Goal: Information Seeking & Learning: Learn about a topic

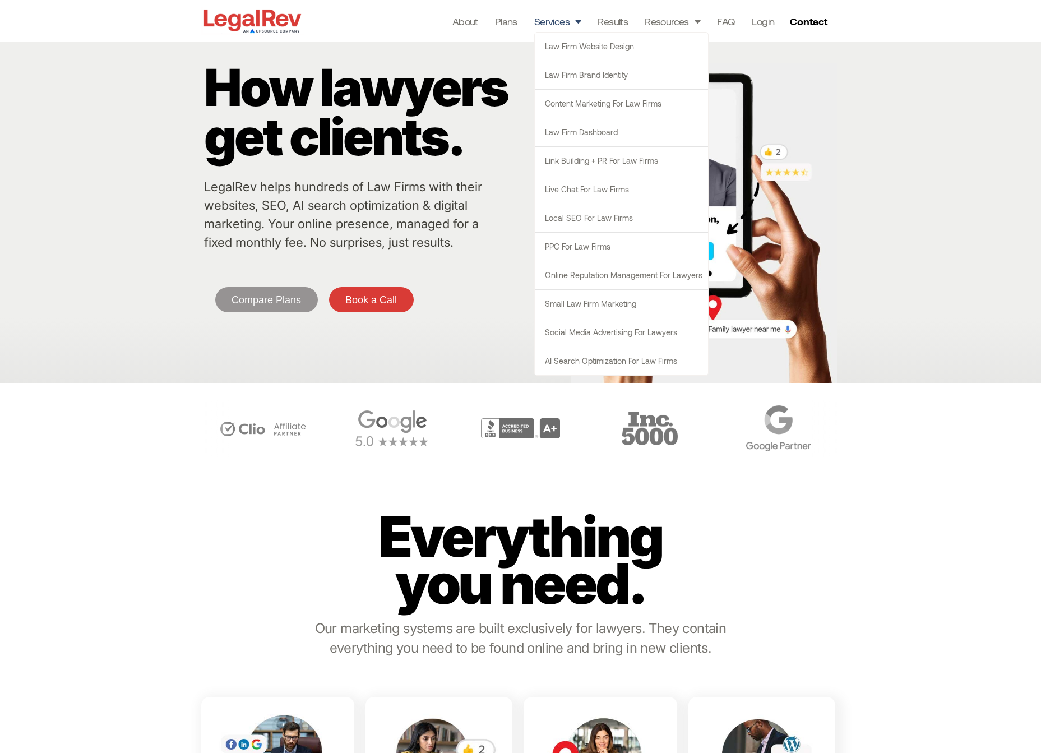
click at [576, 24] on span "Menu" at bounding box center [575, 21] width 11 height 21
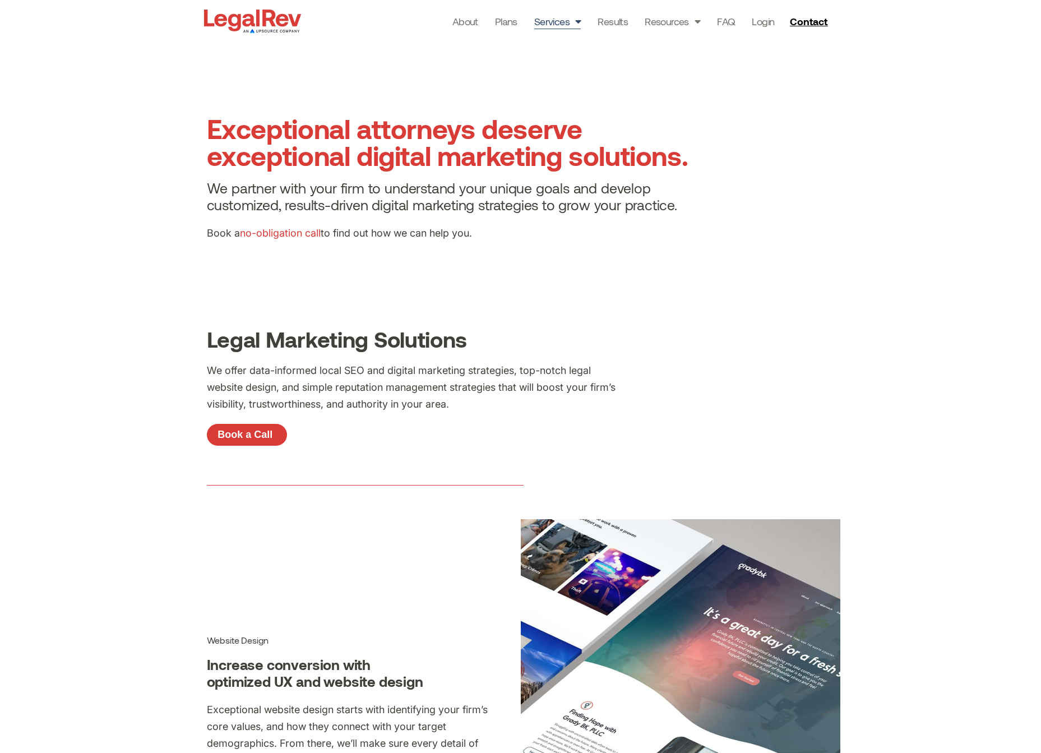
drag, startPoint x: 561, startPoint y: 68, endPoint x: 562, endPoint y: 48, distance: 19.7
click at [561, 67] on section "Exceptional attorneys deserve exceptional digital marketing solutions. We partn…" at bounding box center [520, 182] width 1041 height 280
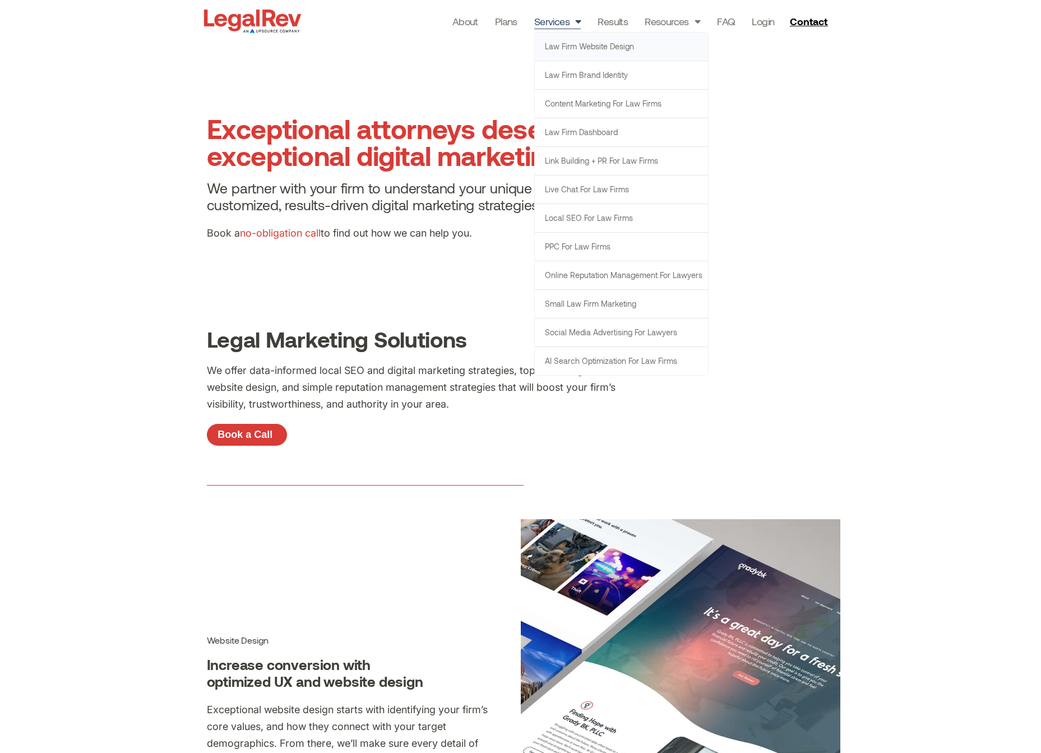
click at [562, 49] on link "Law Firm Website Design" at bounding box center [621, 47] width 173 height 28
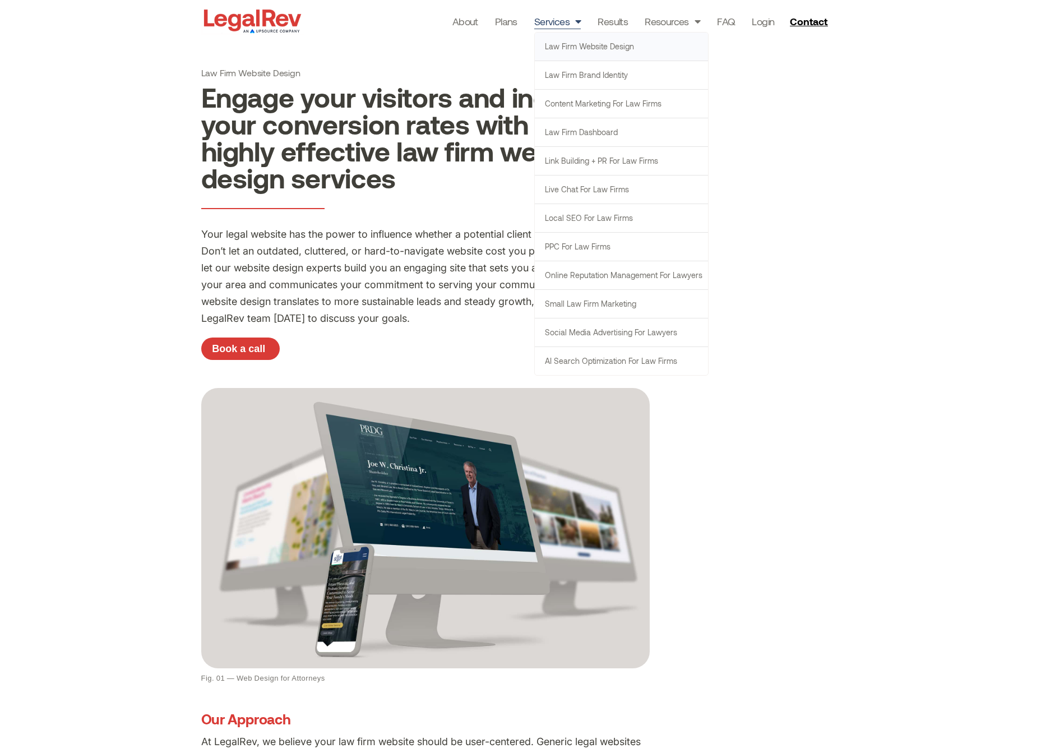
click at [560, 24] on link "Services" at bounding box center [557, 21] width 47 height 16
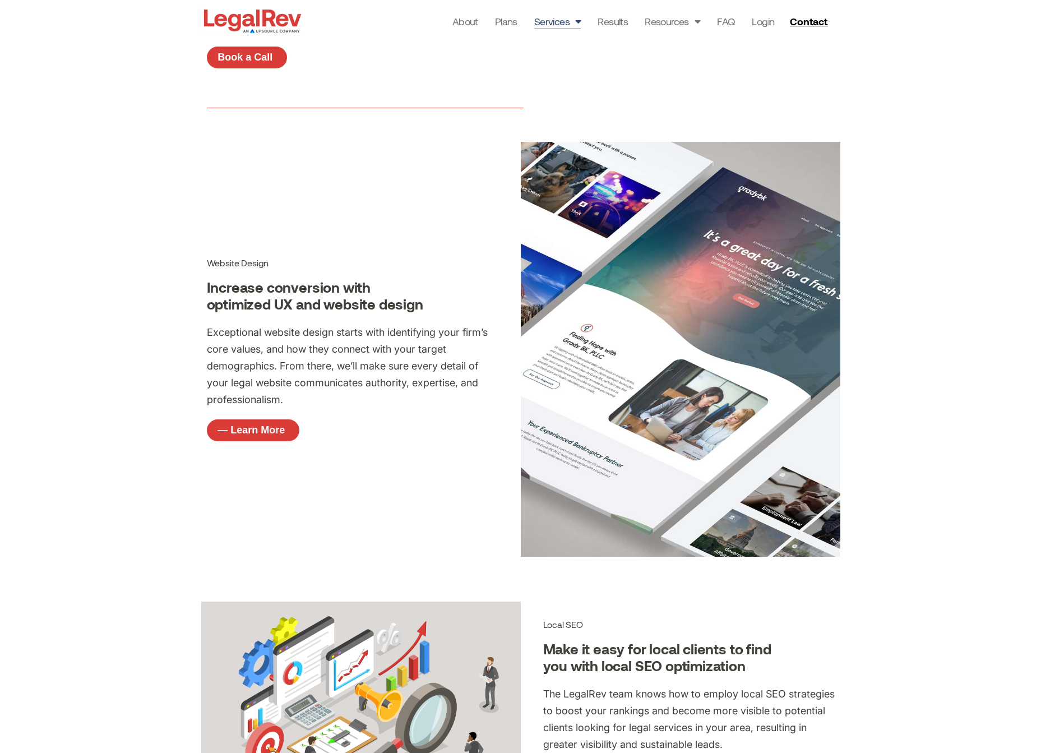
scroll to position [368, 0]
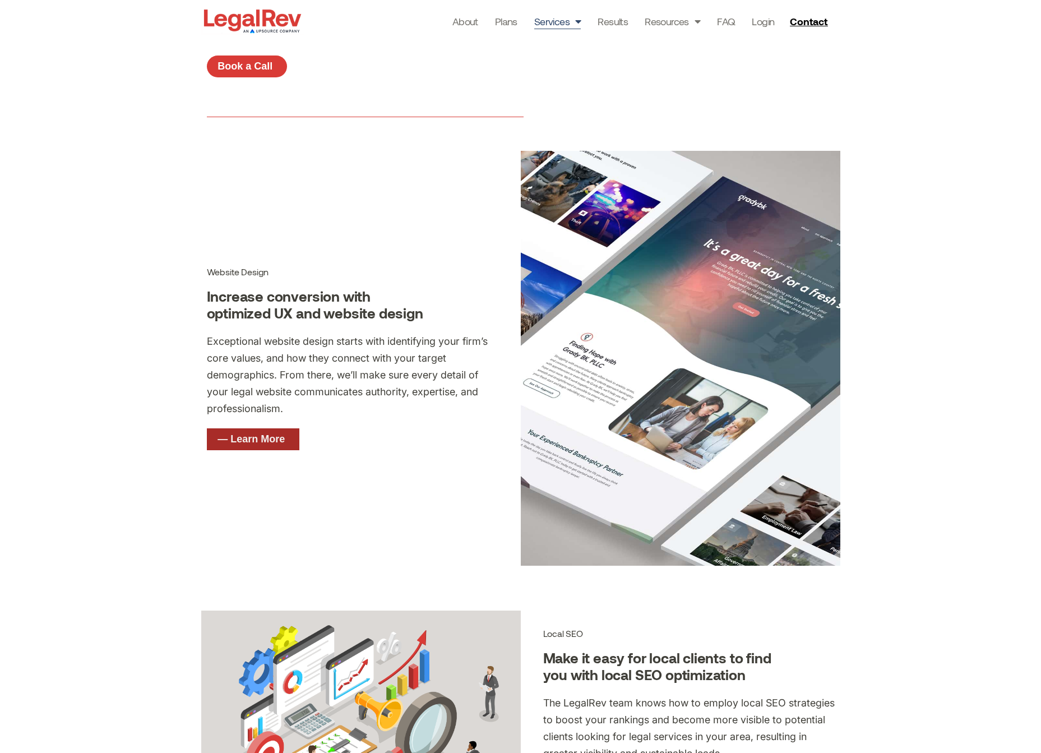
click at [235, 439] on span "— Learn More" at bounding box center [250, 439] width 67 height 10
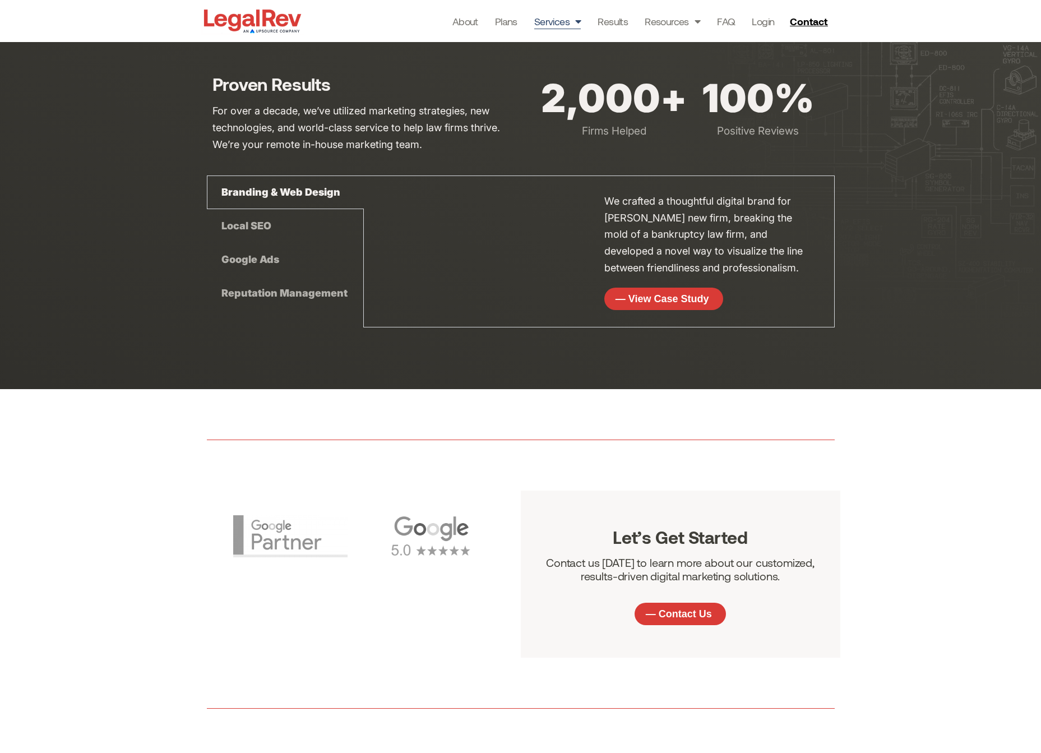
scroll to position [2995, 0]
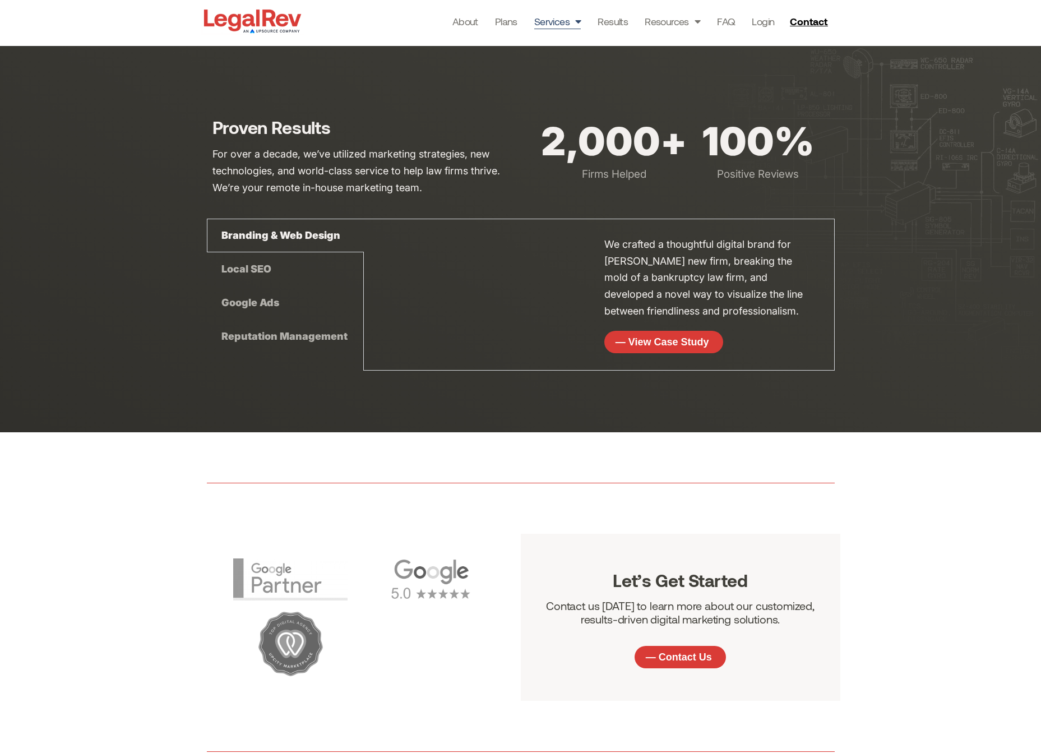
click at [245, 271] on div "Local SEO" at bounding box center [285, 269] width 157 height 34
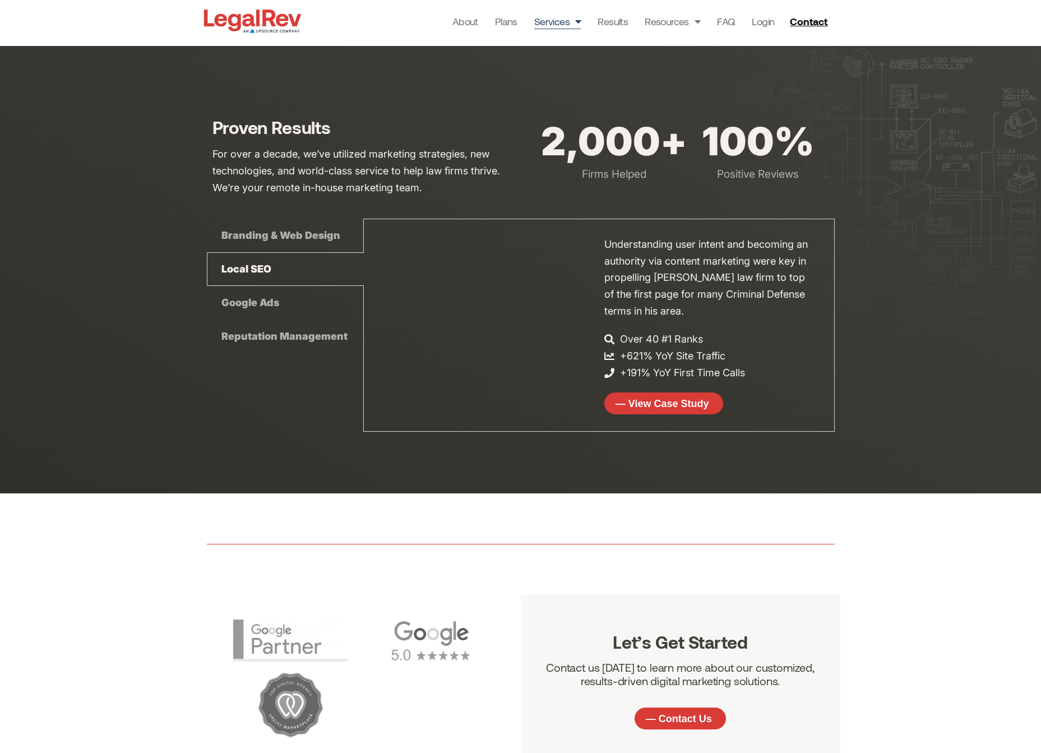
click at [251, 301] on div "Google Ads" at bounding box center [285, 303] width 157 height 34
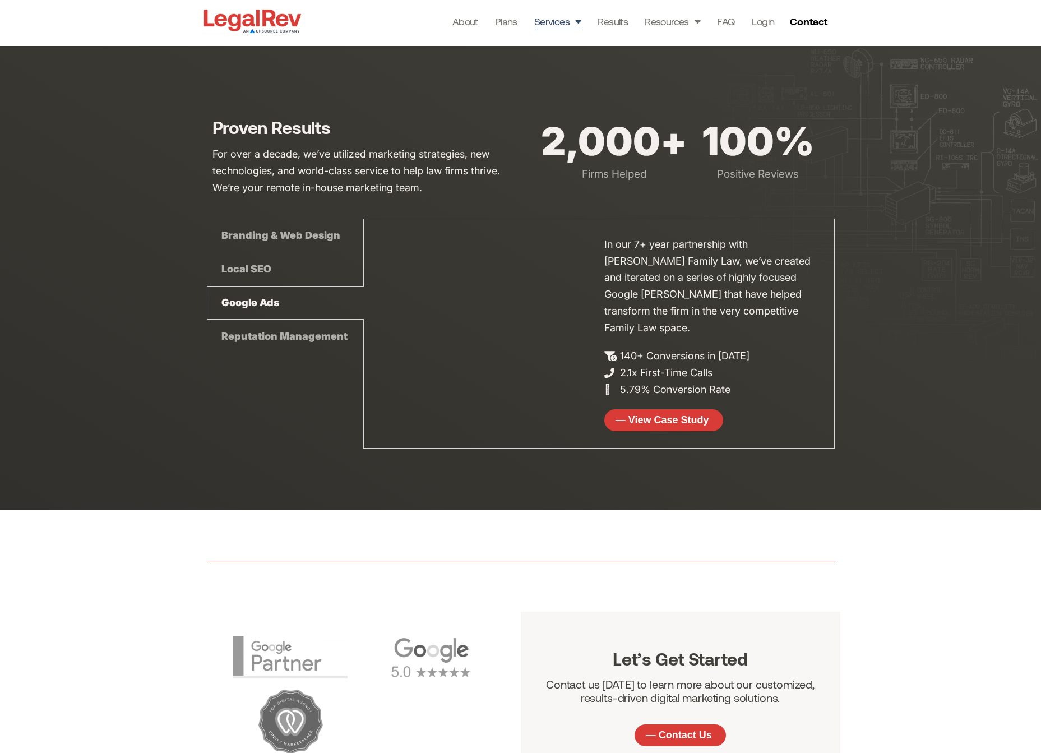
click at [258, 333] on div "Reputation Management" at bounding box center [285, 337] width 157 height 34
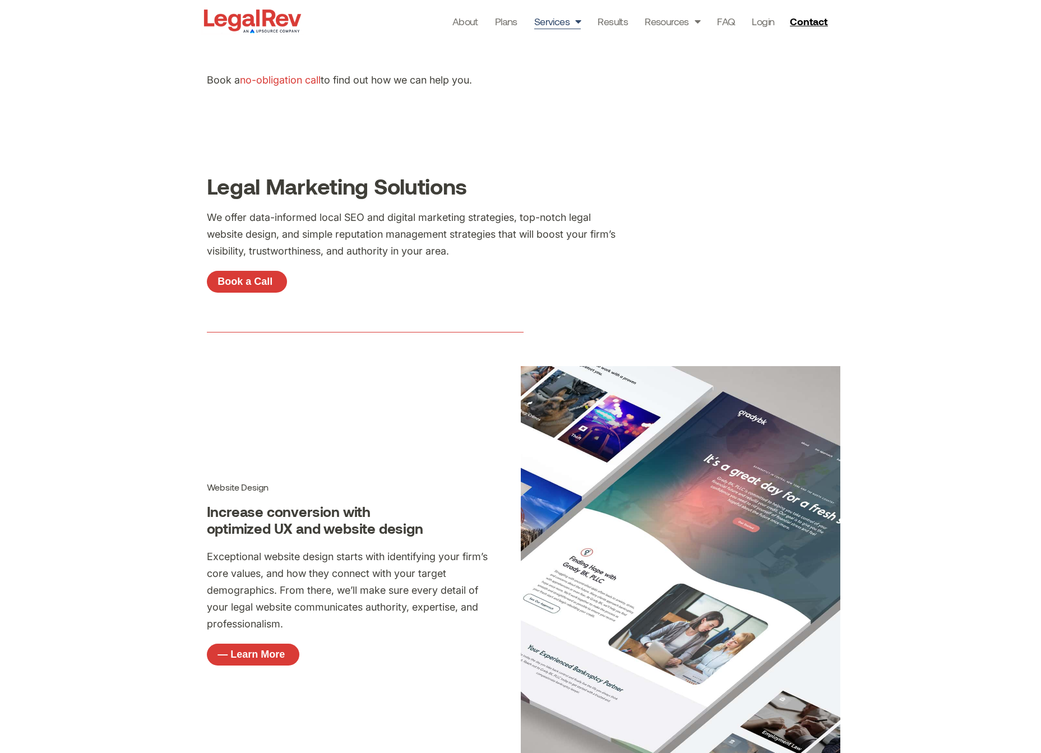
scroll to position [0, 0]
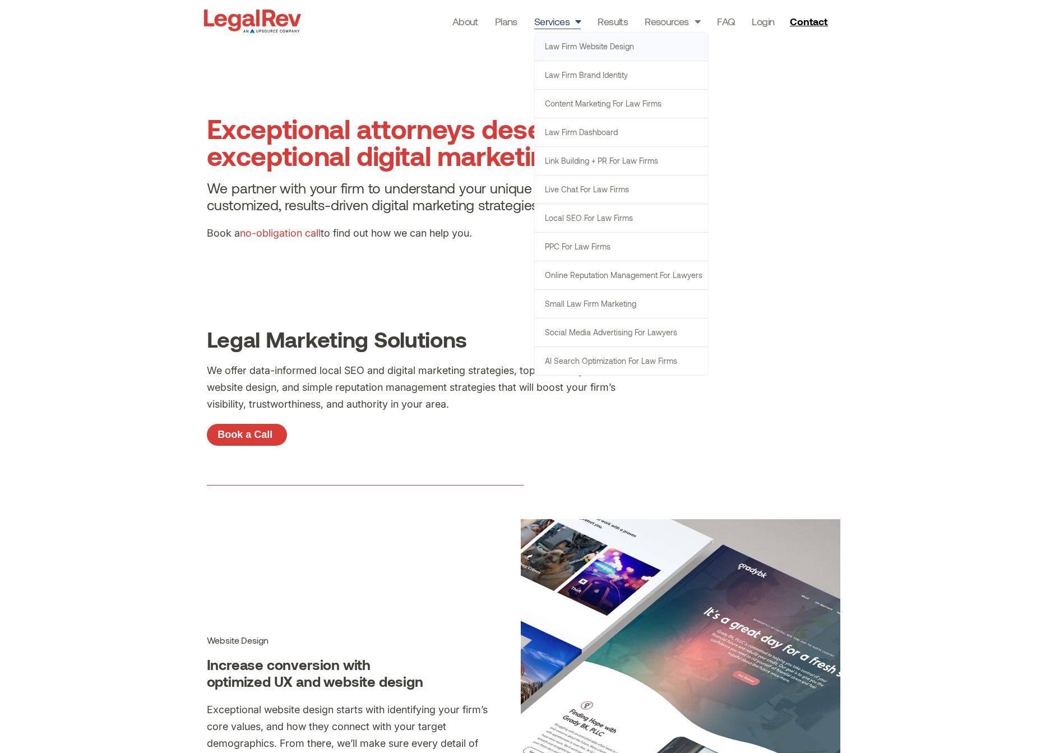
click at [566, 45] on link "Law Firm Website Design" at bounding box center [621, 47] width 173 height 28
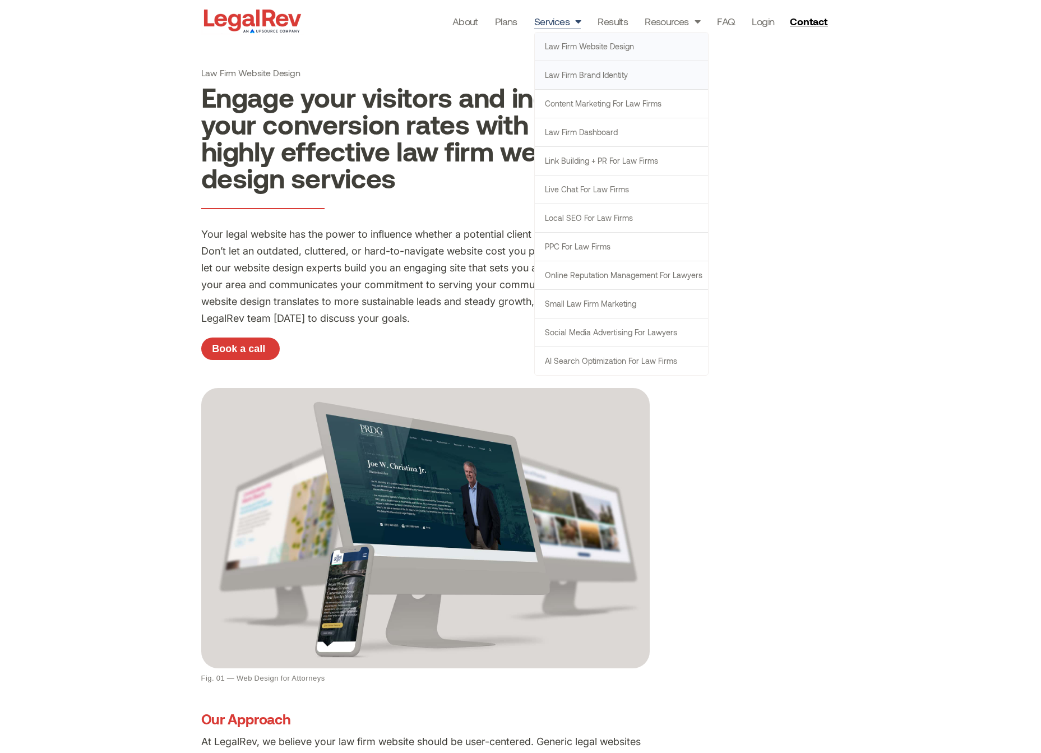
click at [568, 73] on link "Law Firm Brand Identity" at bounding box center [621, 75] width 173 height 28
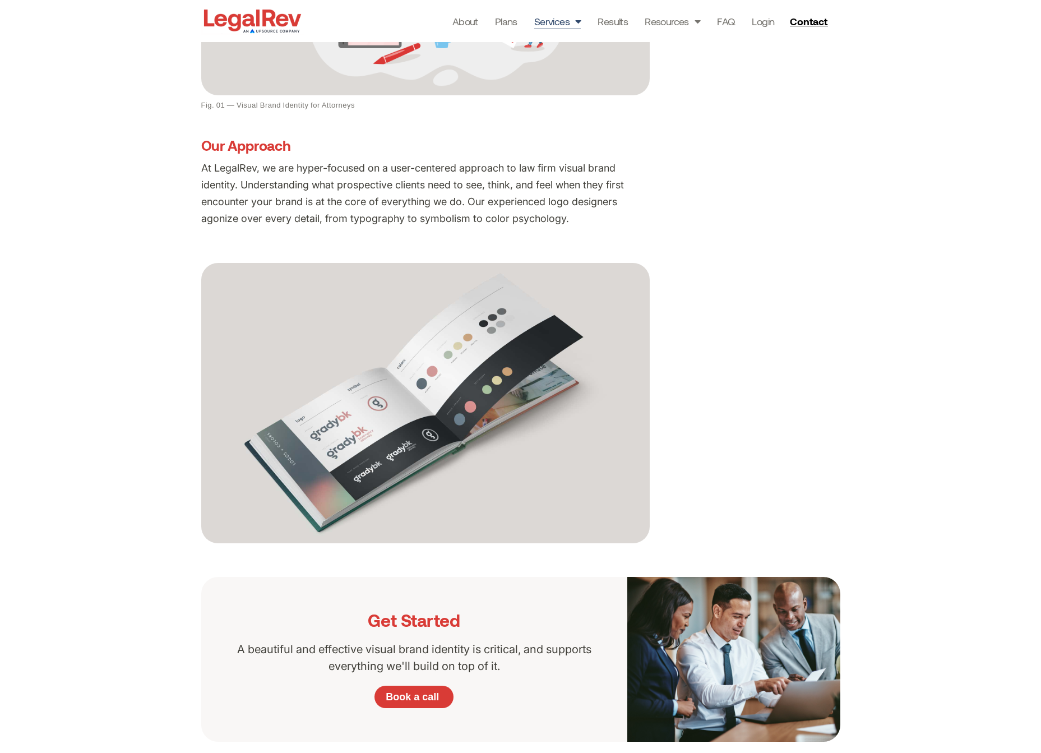
scroll to position [565, 0]
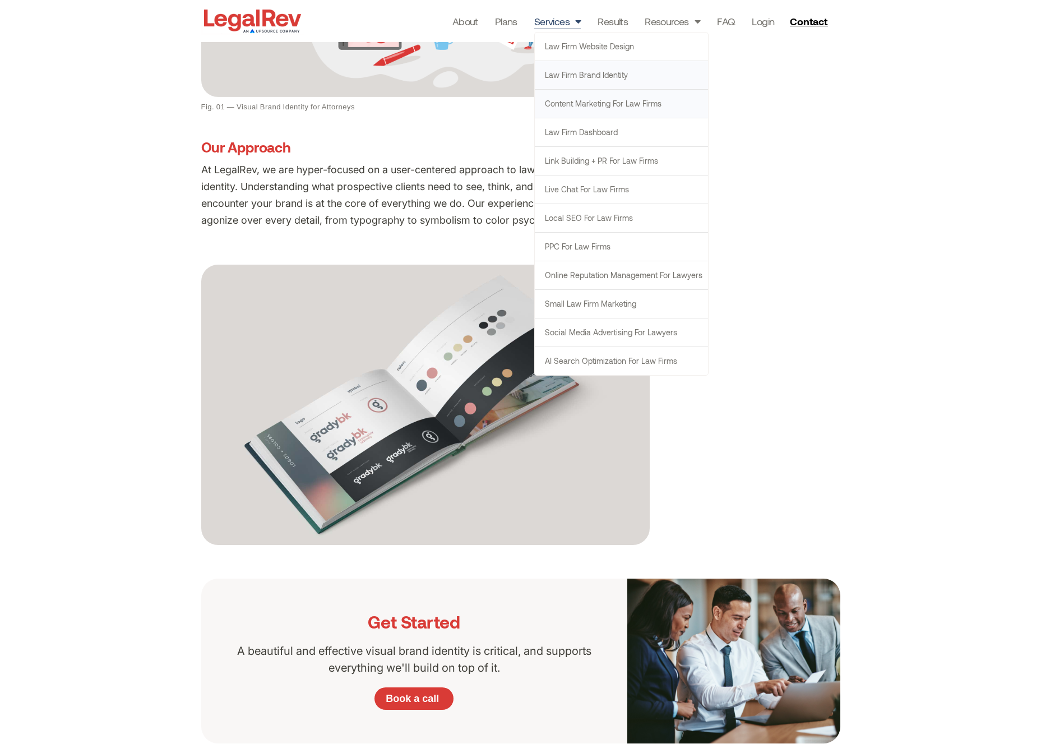
click at [576, 103] on link "Content Marketing for Law Firms" at bounding box center [621, 104] width 173 height 28
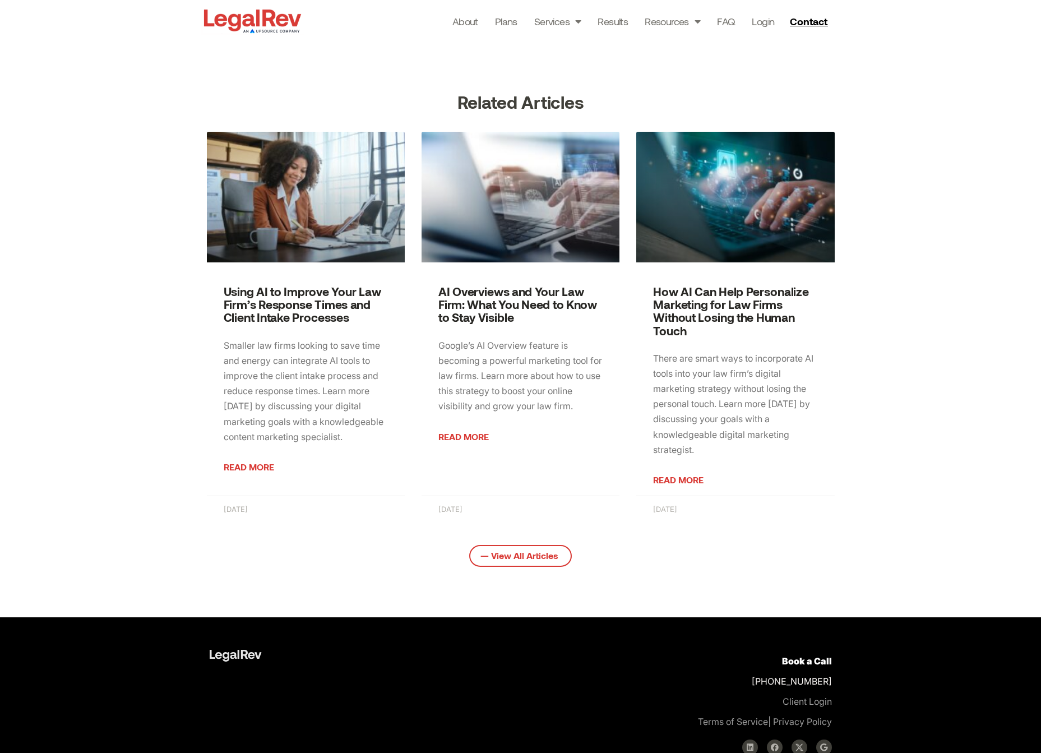
scroll to position [1578, 0]
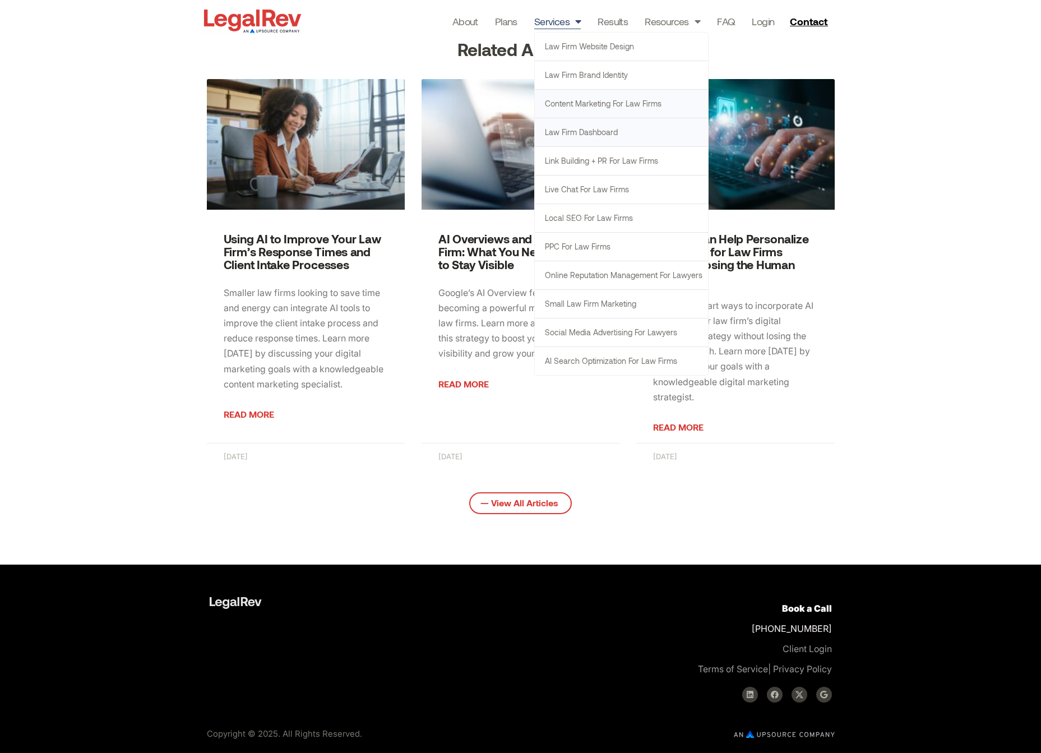
click at [585, 140] on link "Law Firm Dashboard" at bounding box center [621, 132] width 173 height 28
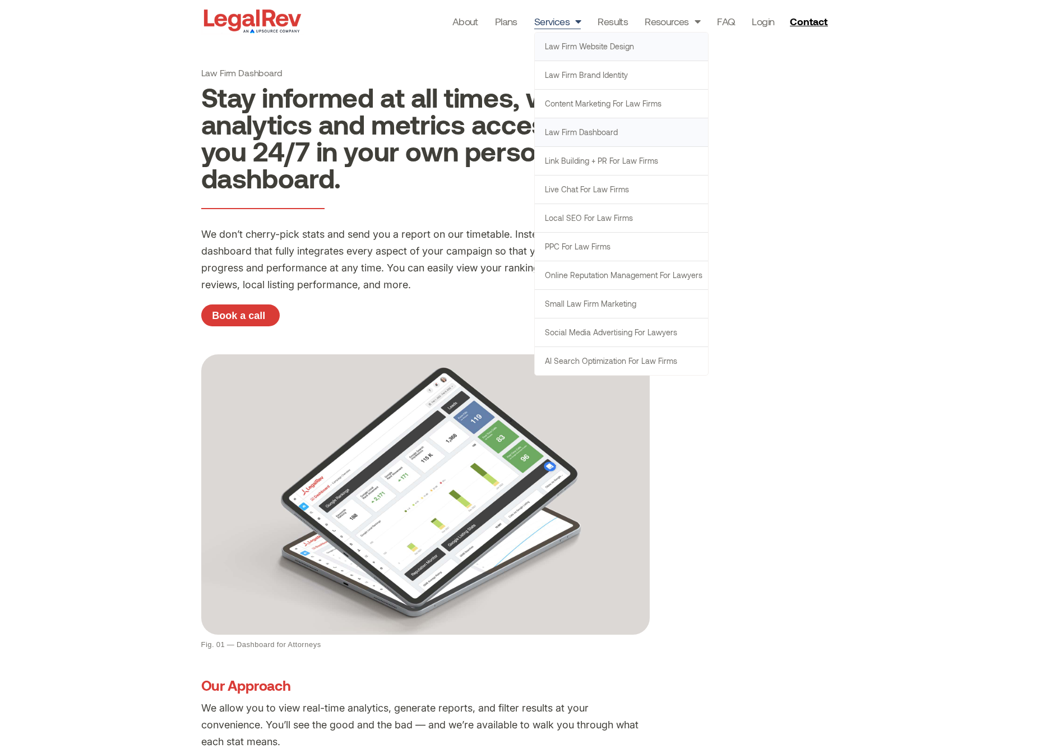
click at [553, 48] on link "Law Firm Website Design" at bounding box center [621, 47] width 173 height 28
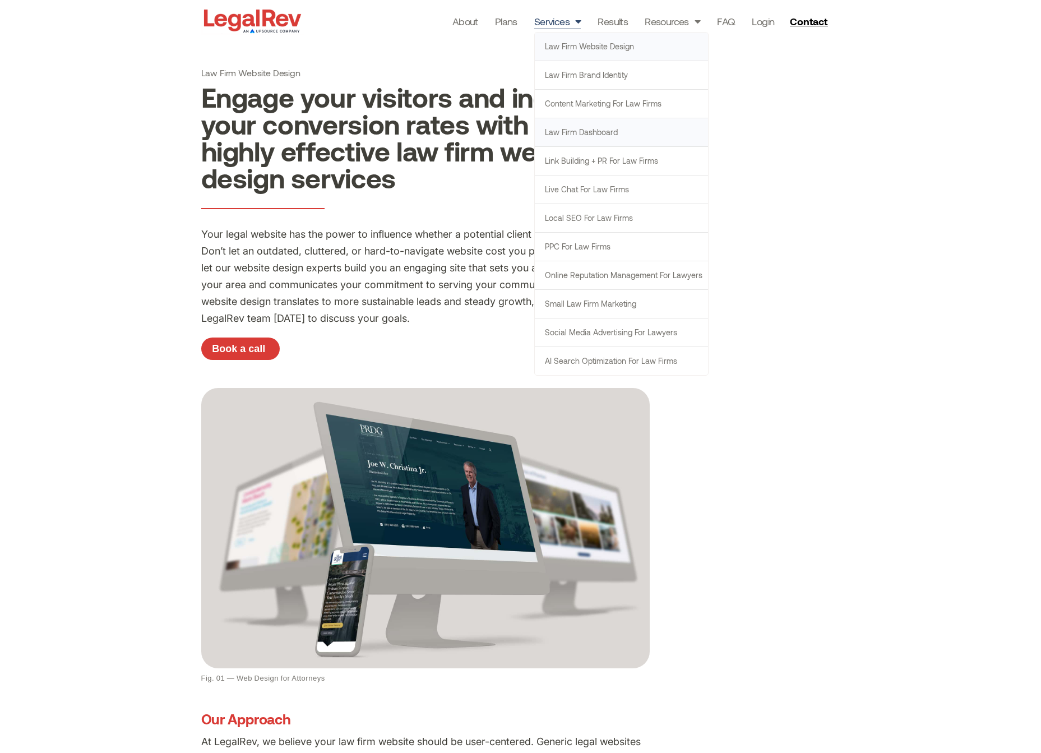
click at [591, 136] on link "Law Firm Dashboard" at bounding box center [621, 132] width 173 height 28
click at [587, 129] on link "Law Firm Dashboard" at bounding box center [621, 132] width 173 height 28
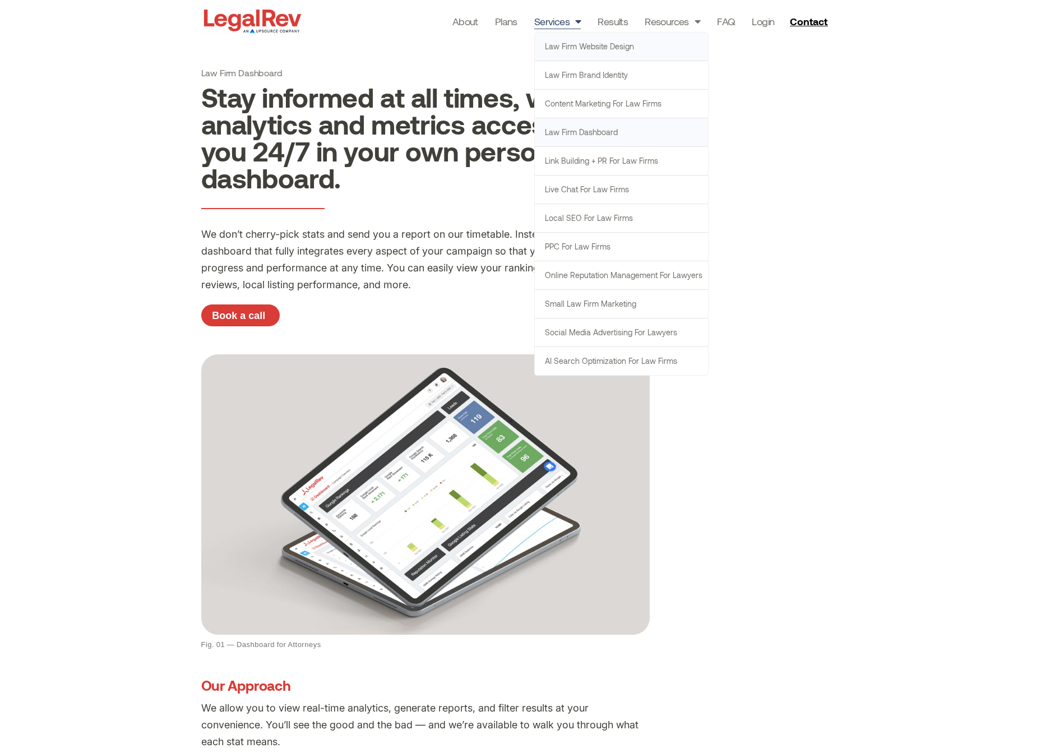
click at [576, 45] on link "Law Firm Website Design" at bounding box center [621, 47] width 173 height 28
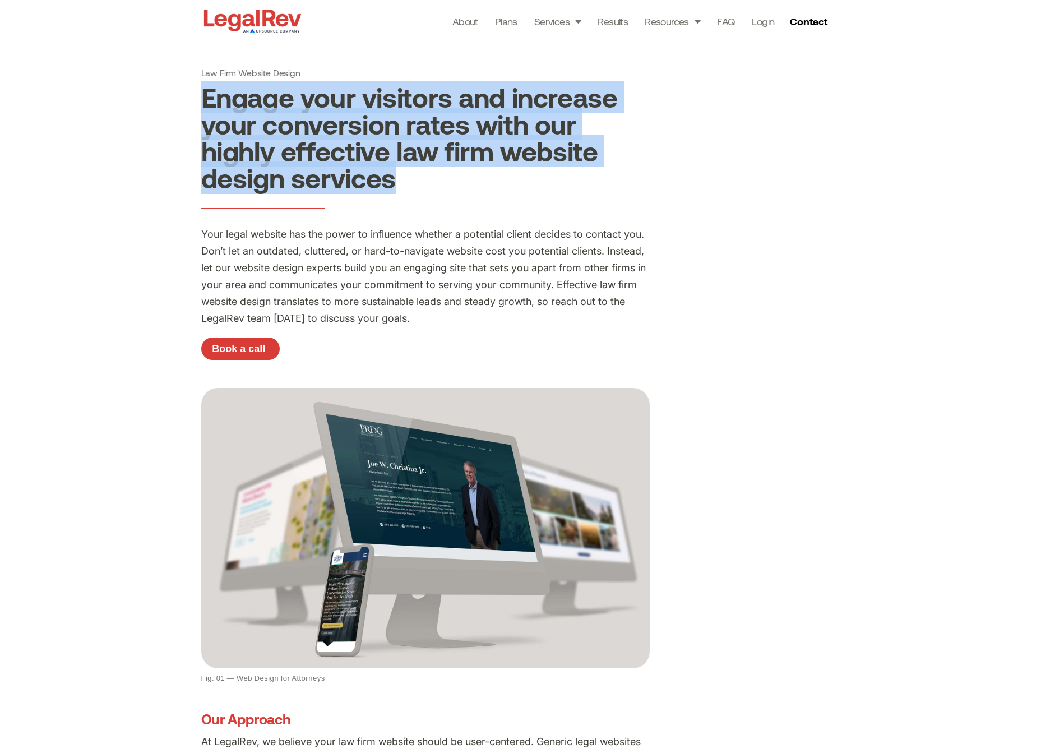
drag, startPoint x: 273, startPoint y: 121, endPoint x: 197, endPoint y: 97, distance: 79.4
click at [197, 97] on div "Law Firm Website Design Engage your visitors and increase your conversion rates…" at bounding box center [520, 622] width 1041 height 1244
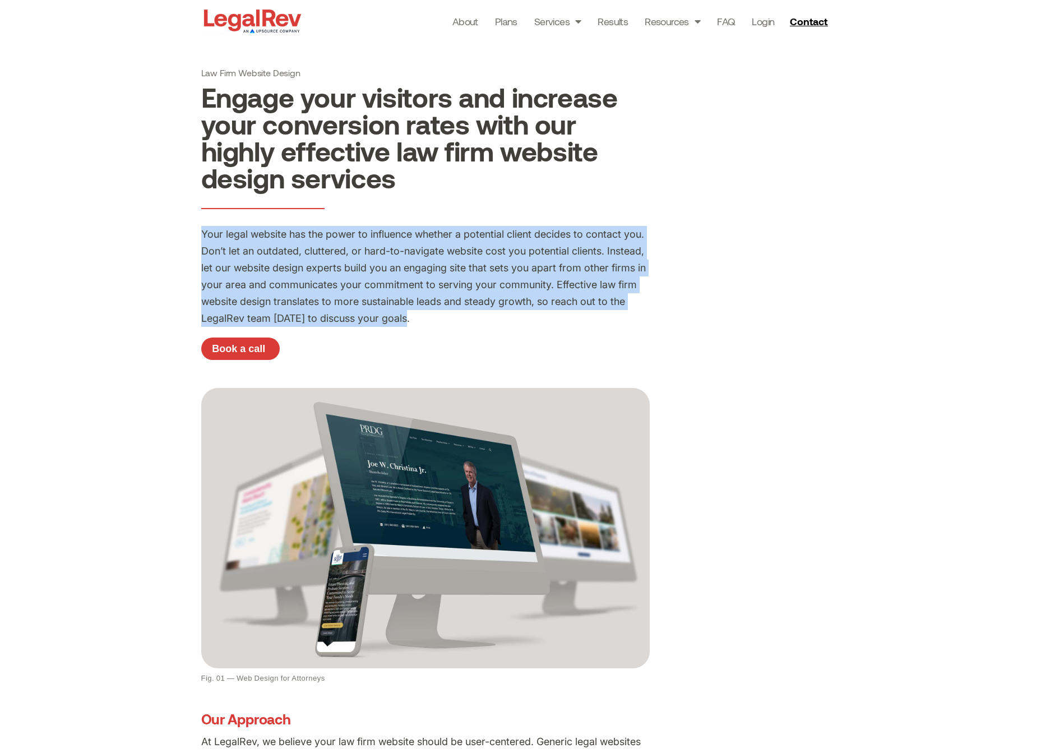
drag, startPoint x: 390, startPoint y: 317, endPoint x: 182, endPoint y: 241, distance: 221.5
click at [182, 241] on div "Law Firm Website Design Engage your visitors and increase your conversion rates…" at bounding box center [520, 622] width 1041 height 1244
copy p "Your legal website has the power to influence whether a potential client decide…"
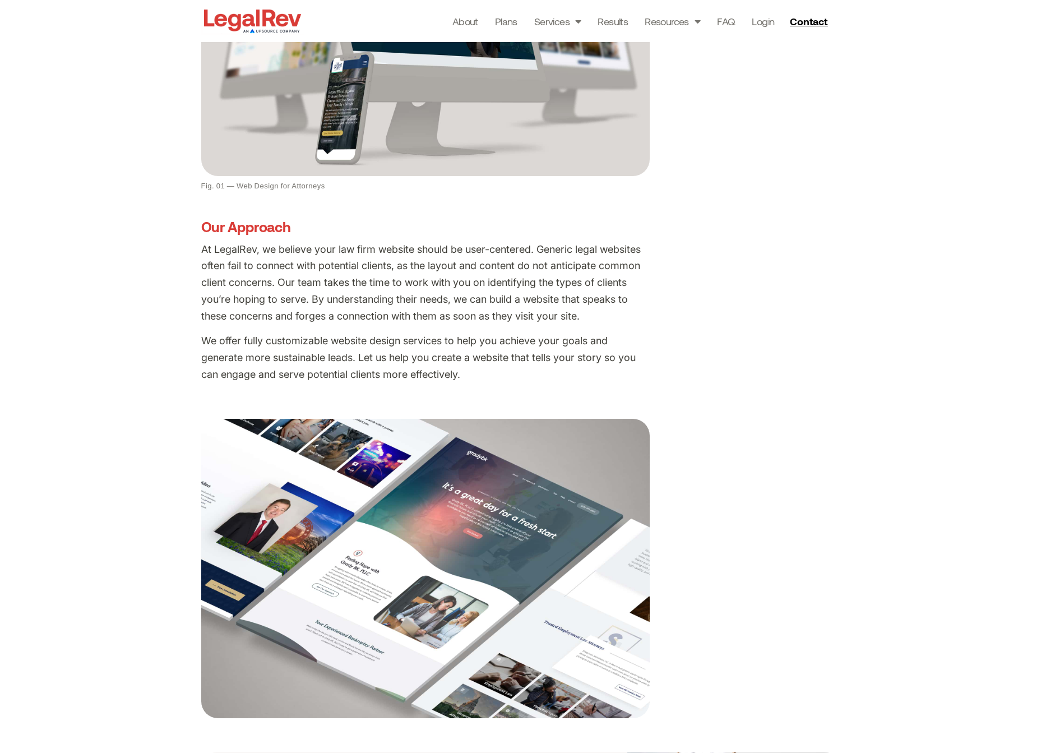
scroll to position [498, 0]
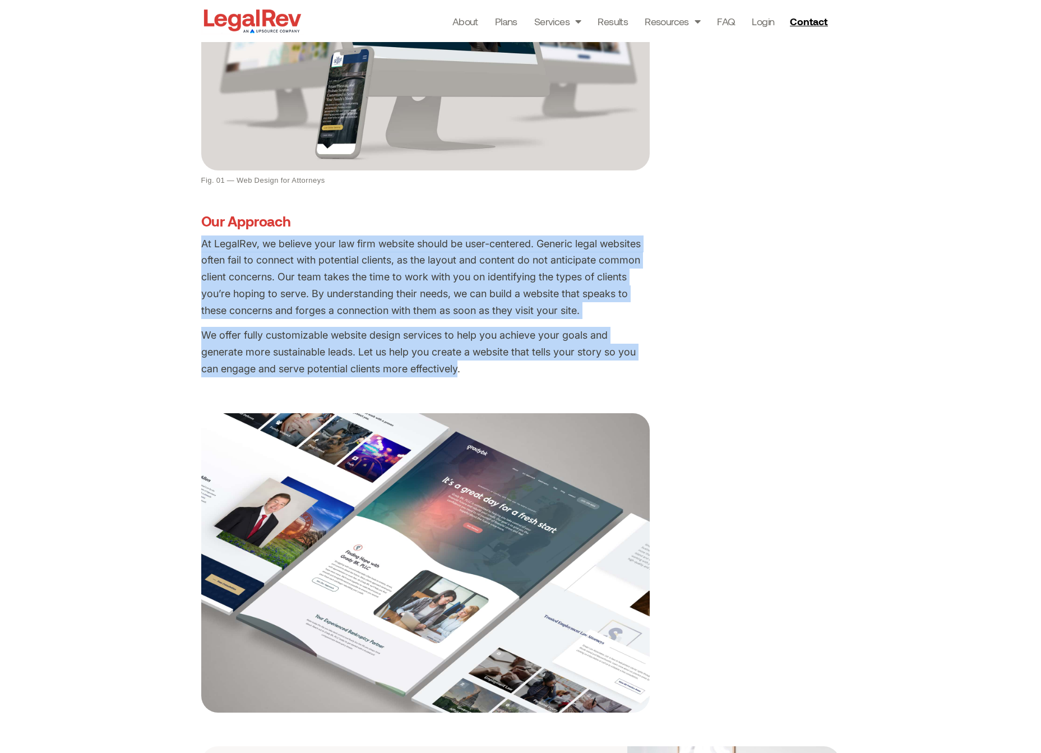
drag, startPoint x: 211, startPoint y: 282, endPoint x: 197, endPoint y: 243, distance: 41.1
click at [197, 243] on div "Law Firm Website Design Engage your visitors and increase your conversion rates…" at bounding box center [520, 124] width 1041 height 1244
copy div "At LegalRev, we believe your law firm website should be user-centered. Generic …"
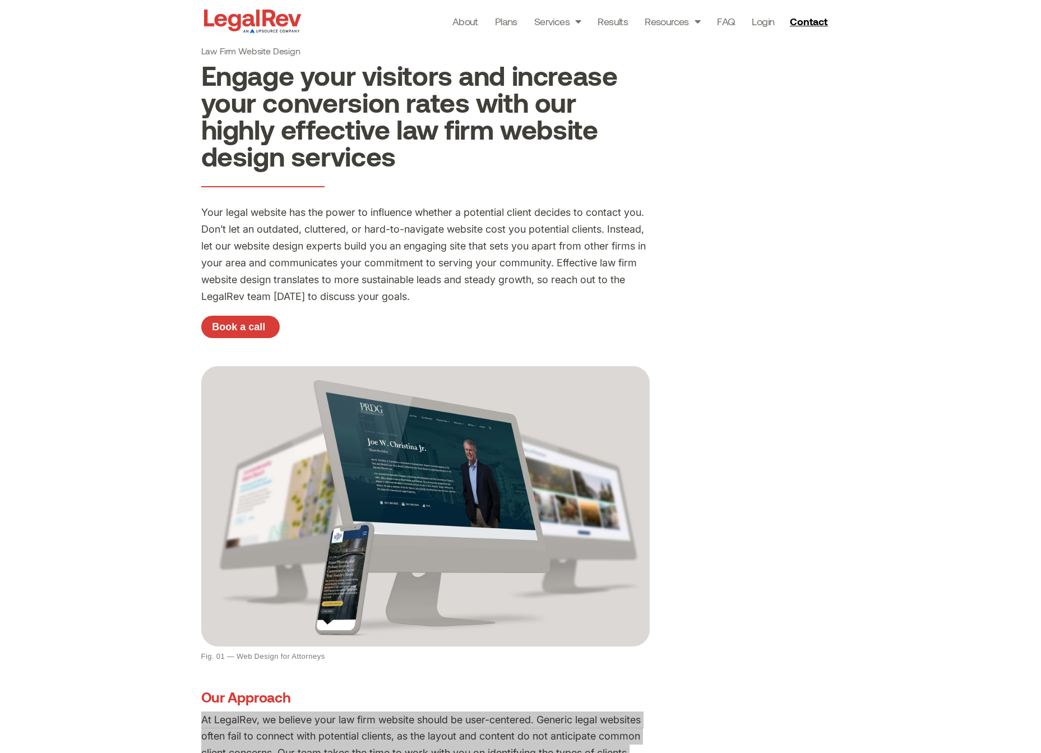
scroll to position [0, 0]
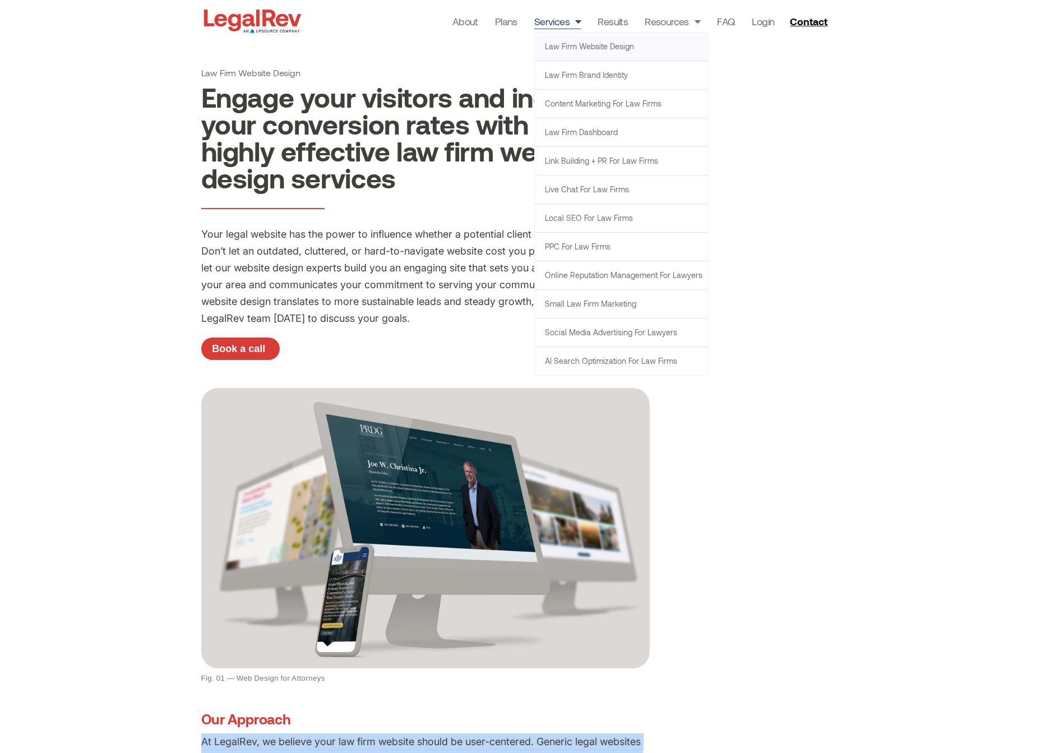
click at [556, 25] on link "Services" at bounding box center [557, 21] width 47 height 16
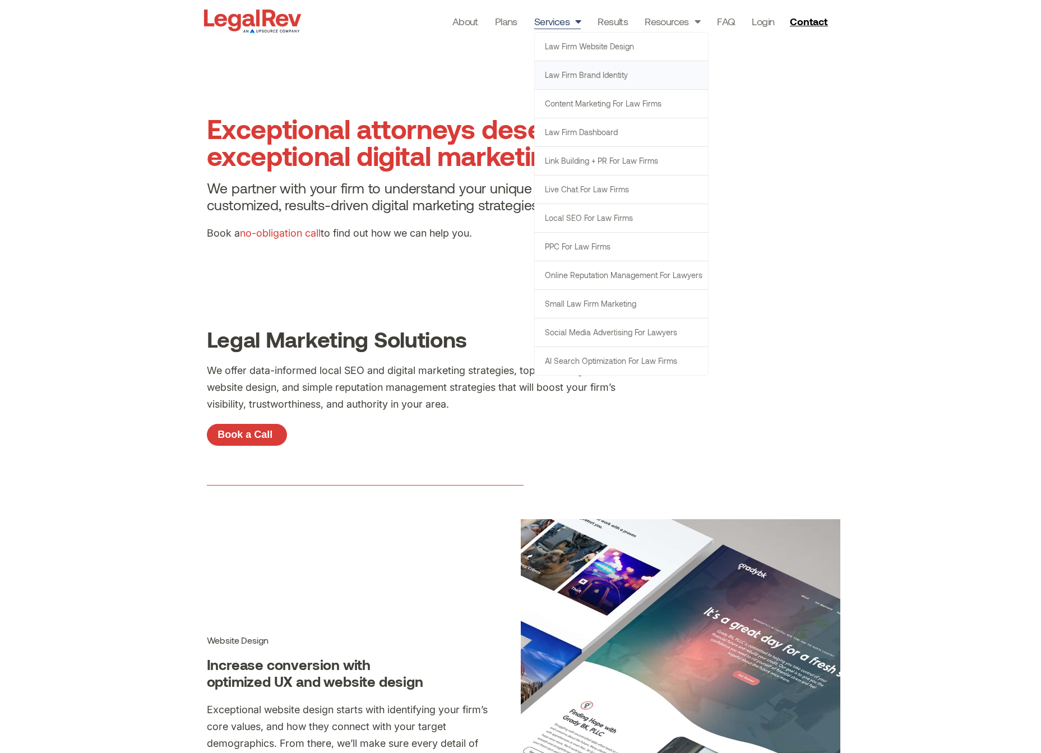
click at [580, 71] on link "Law Firm Brand Identity" at bounding box center [621, 75] width 173 height 28
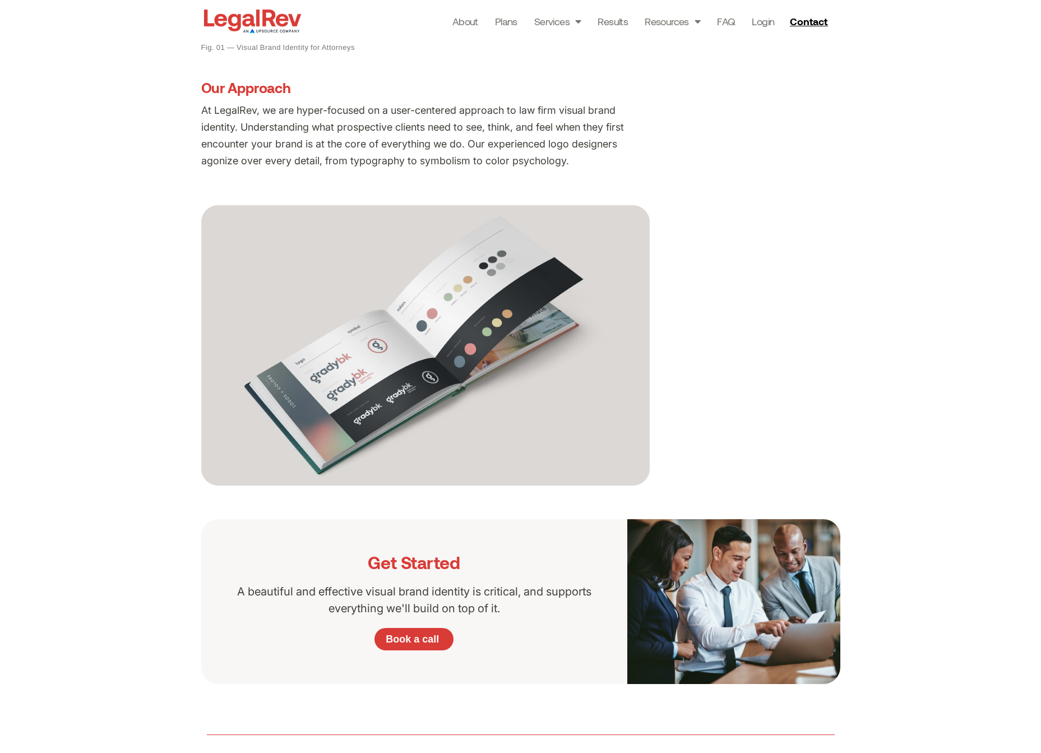
scroll to position [721, 0]
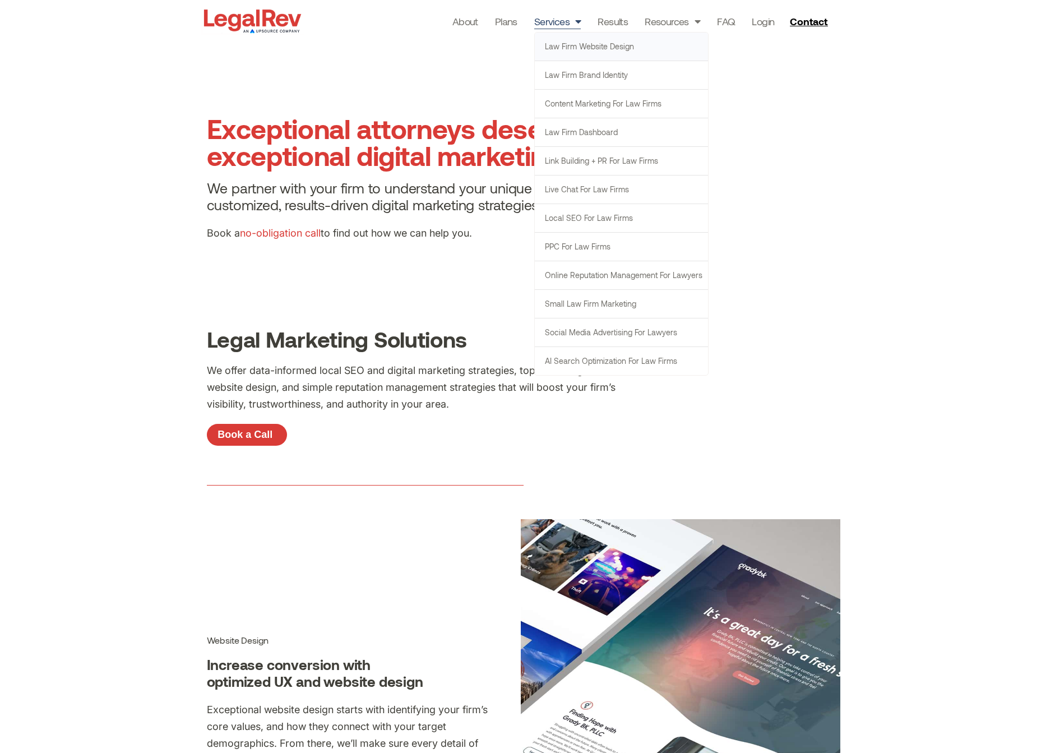
click at [566, 47] on link "Law Firm Website Design" at bounding box center [621, 47] width 173 height 28
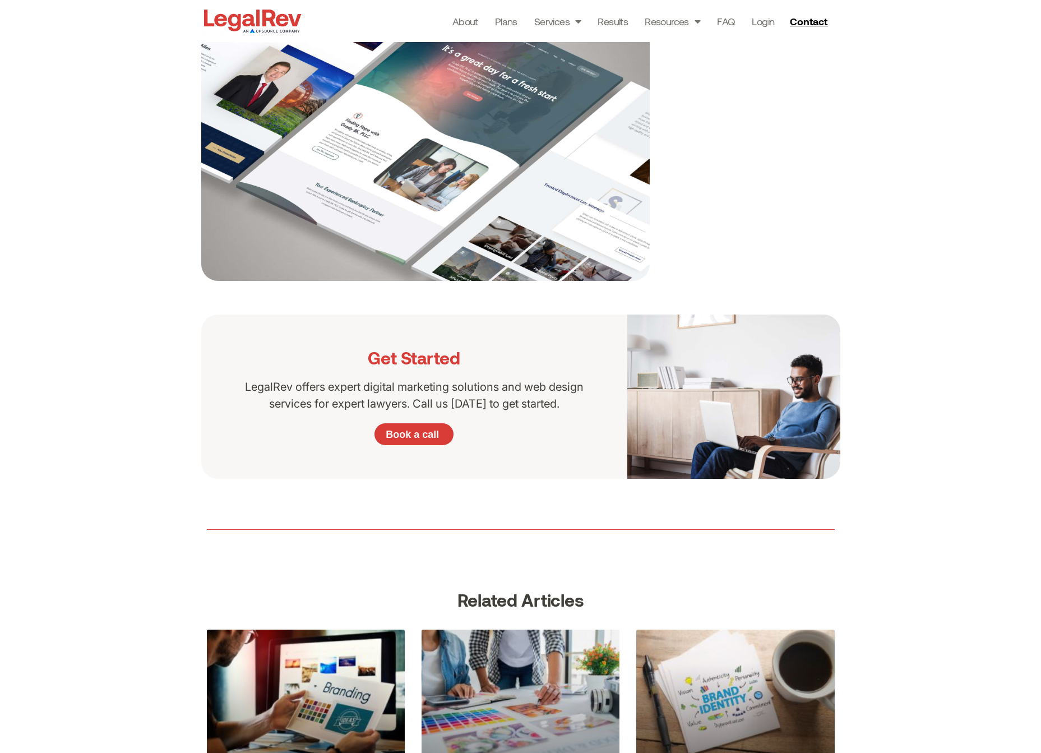
scroll to position [947, 0]
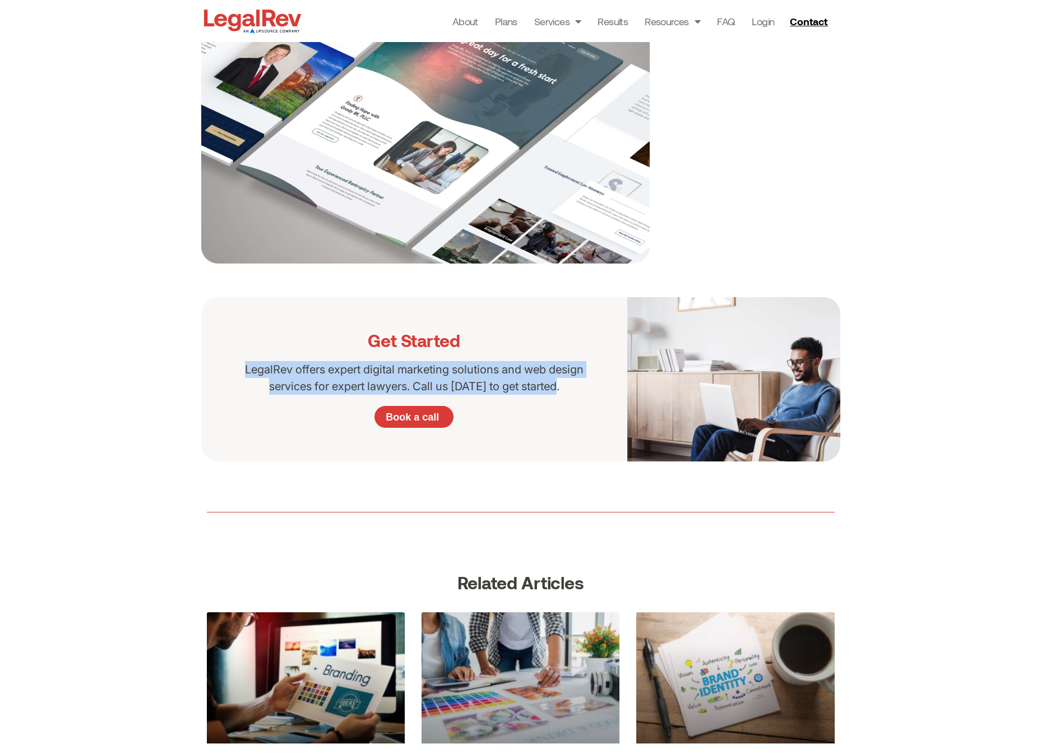
drag, startPoint x: 557, startPoint y: 387, endPoint x: 244, endPoint y: 369, distance: 312.7
click at [244, 369] on p "LegalRev offers expert digital marketing solutions and web design services for …" at bounding box center [414, 378] width 359 height 34
copy p "LegalRev offers expert digital marketing solutions and web design services for …"
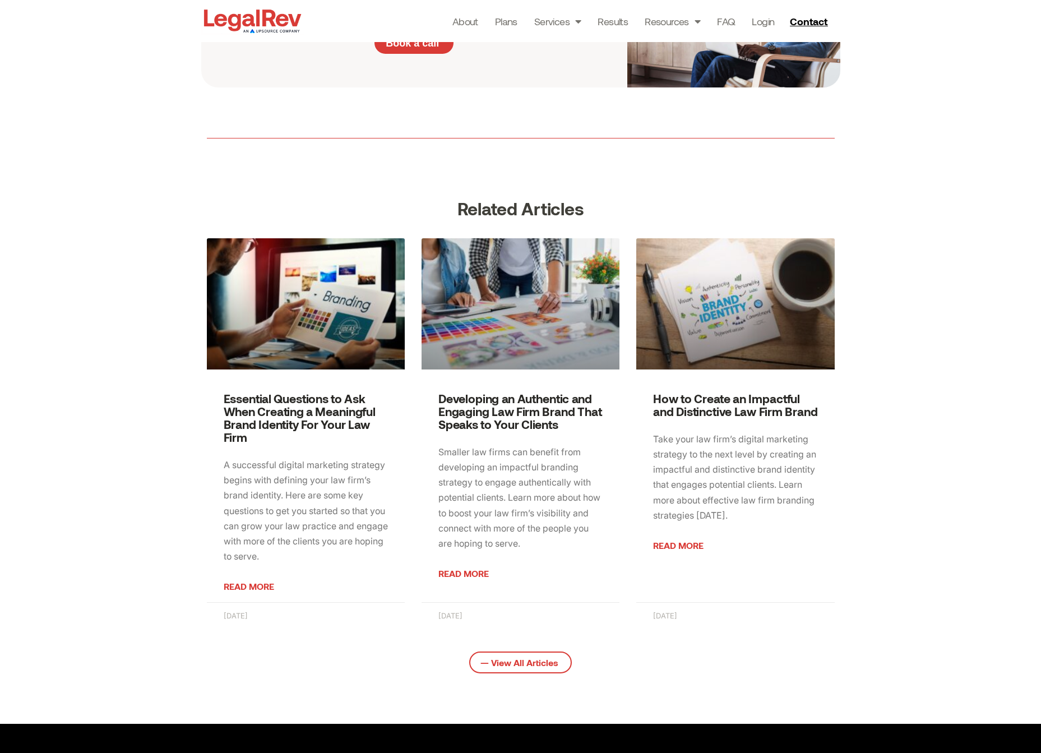
scroll to position [1334, 0]
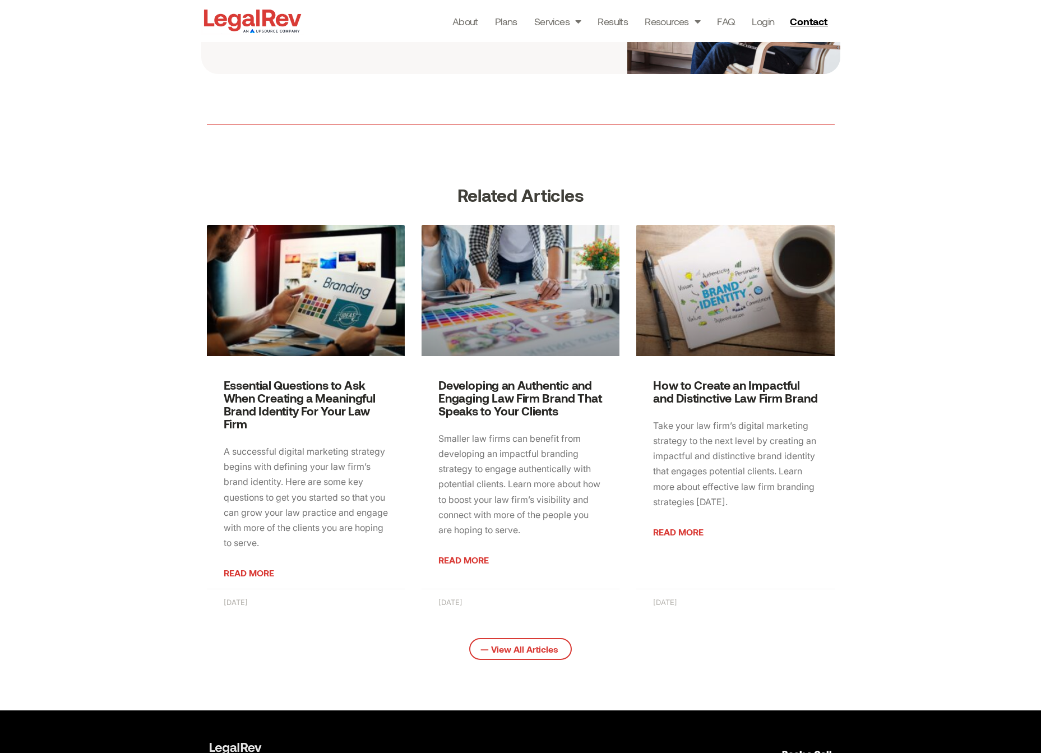
drag, startPoint x: 260, startPoint y: 425, endPoint x: 223, endPoint y: 379, distance: 59.4
click at [224, 379] on h3 "Essential Questions to Ask When Creating a Meaningful Brand Identity For Your L…" at bounding box center [306, 404] width 164 height 52
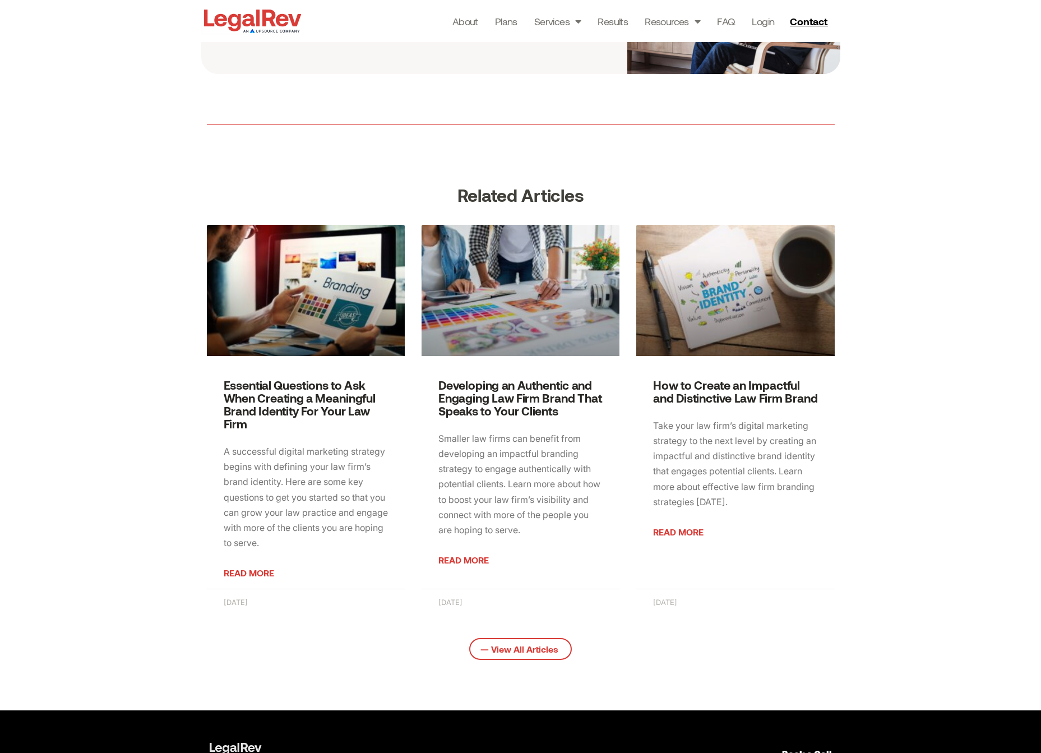
copy link "Essential Questions to Ask When Creating a Meaningful Brand Identity For Your L…"
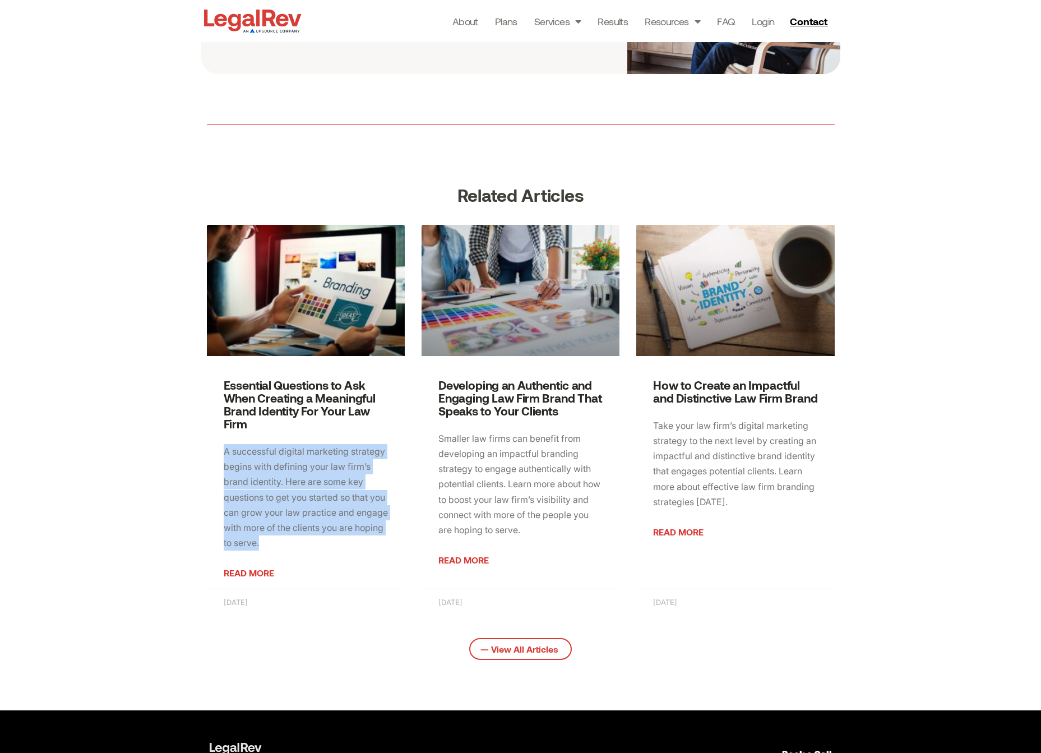
drag, startPoint x: 307, startPoint y: 544, endPoint x: 221, endPoint y: 455, distance: 124.1
click at [221, 455] on div "Essential Questions to Ask When Creating a Meaningful Brand Identity For Your L…" at bounding box center [306, 483] width 198 height 211
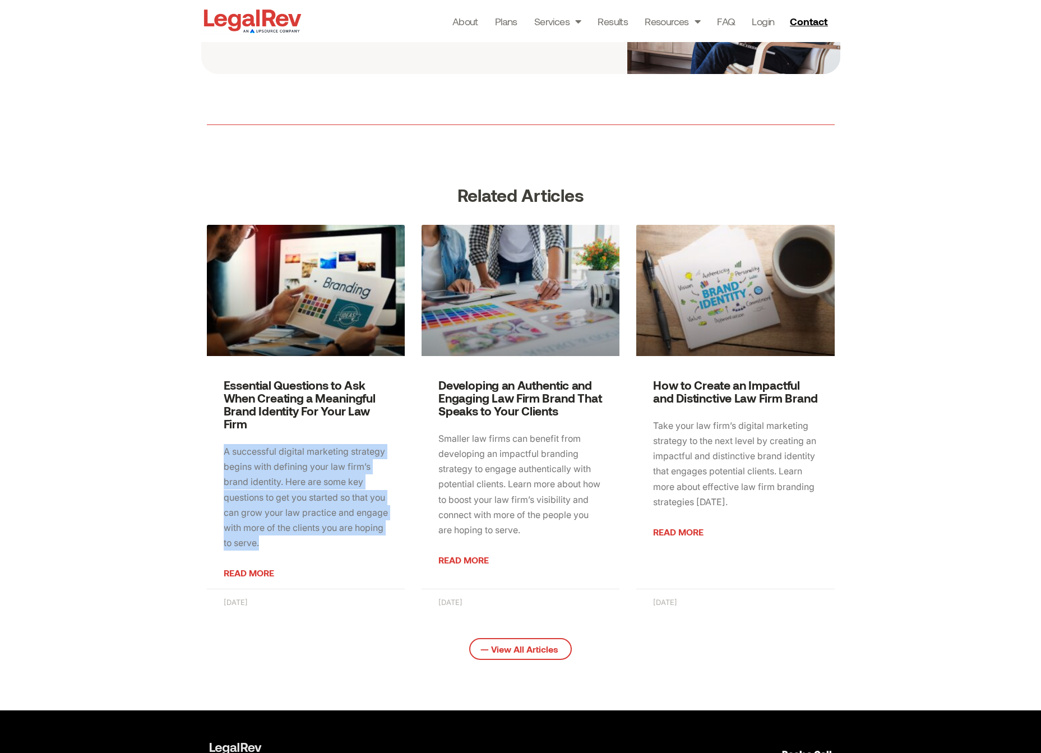
copy p "A successful digital marketing strategy begins with defining your law firm’s br…"
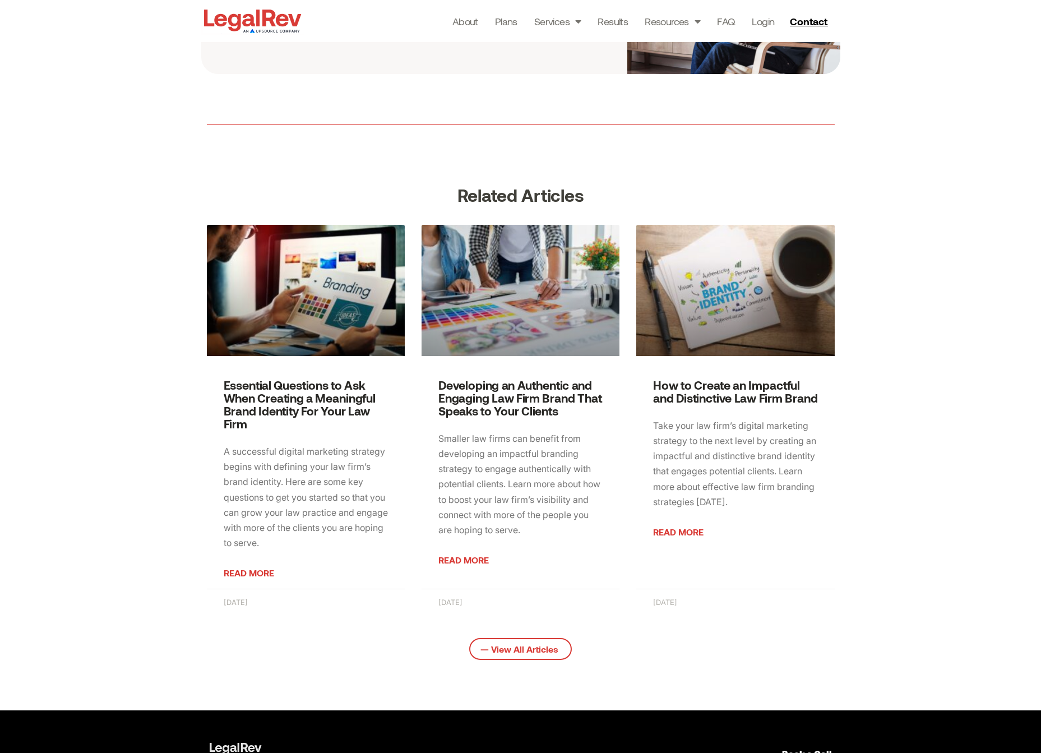
click at [138, 314] on section "Related Articles Essential Questions to Ask When Creating a Meaningful Brand Id…" at bounding box center [520, 442] width 1041 height 535
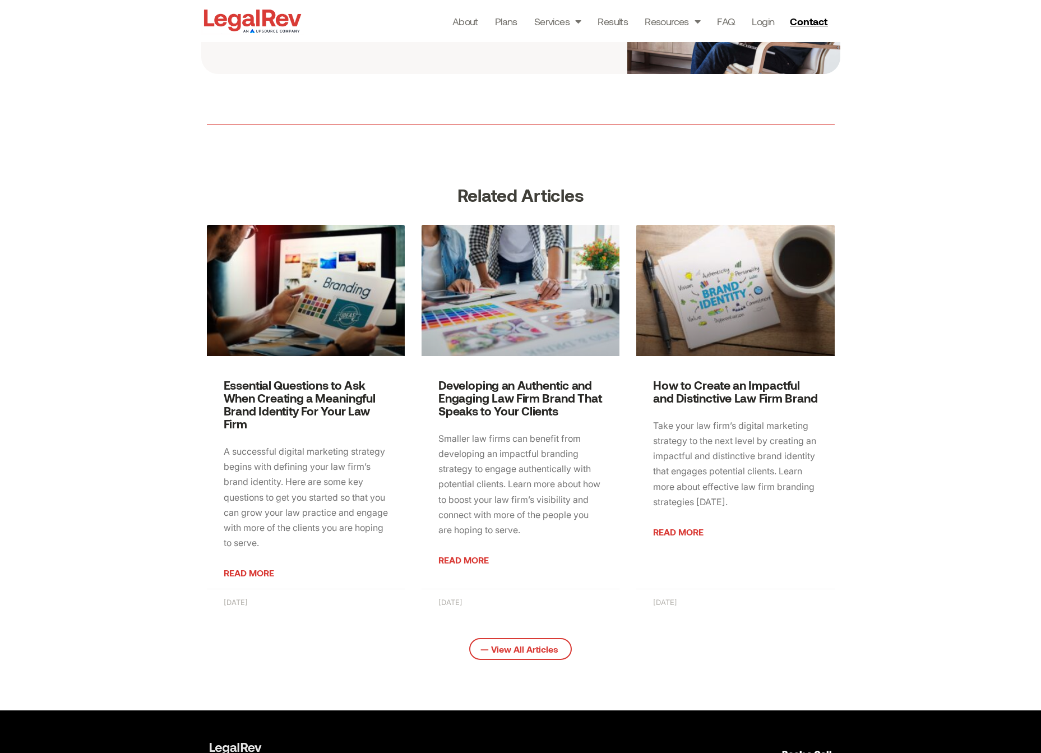
drag, startPoint x: 548, startPoint y: 411, endPoint x: 425, endPoint y: 385, distance: 124.9
click at [425, 385] on div "Developing an Authentic and Engaging Law Firm Brand That Speaks to Your Clients…" at bounding box center [521, 483] width 198 height 211
copy link "Developing an Authentic and Engaging Law Firm Brand That Speaks to Your Clients"
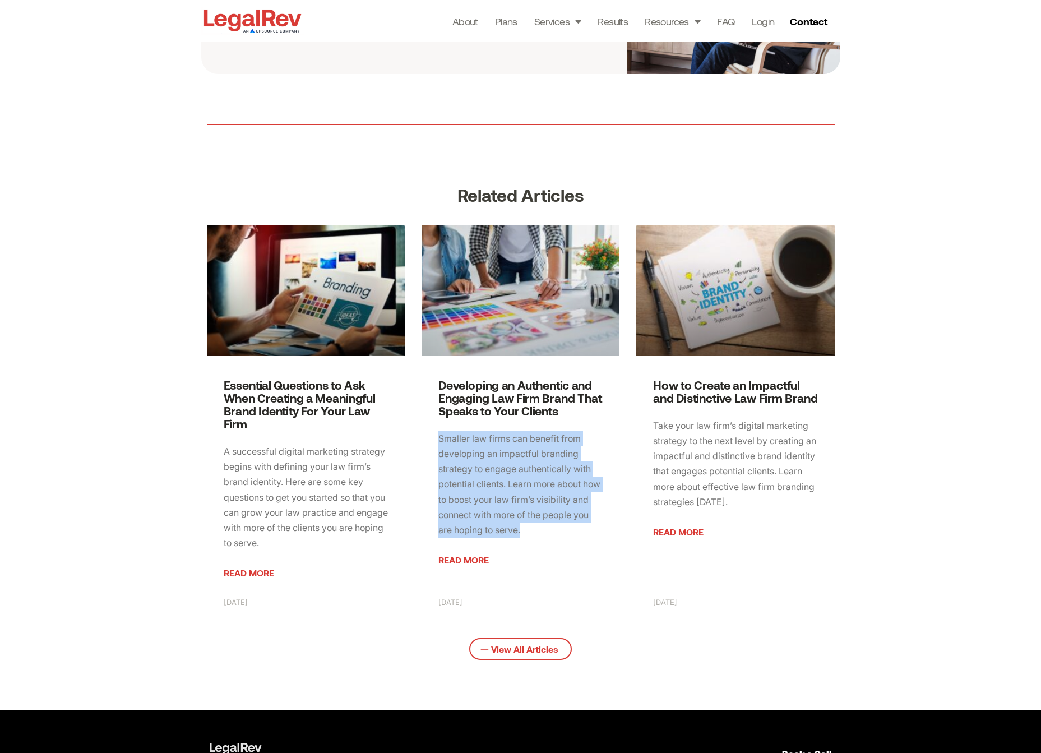
drag, startPoint x: 454, startPoint y: 495, endPoint x: 433, endPoint y: 438, distance: 60.3
click at [433, 438] on div "Developing an Authentic and Engaging Law Firm Brand That Speaks to Your Clients…" at bounding box center [521, 483] width 198 height 211
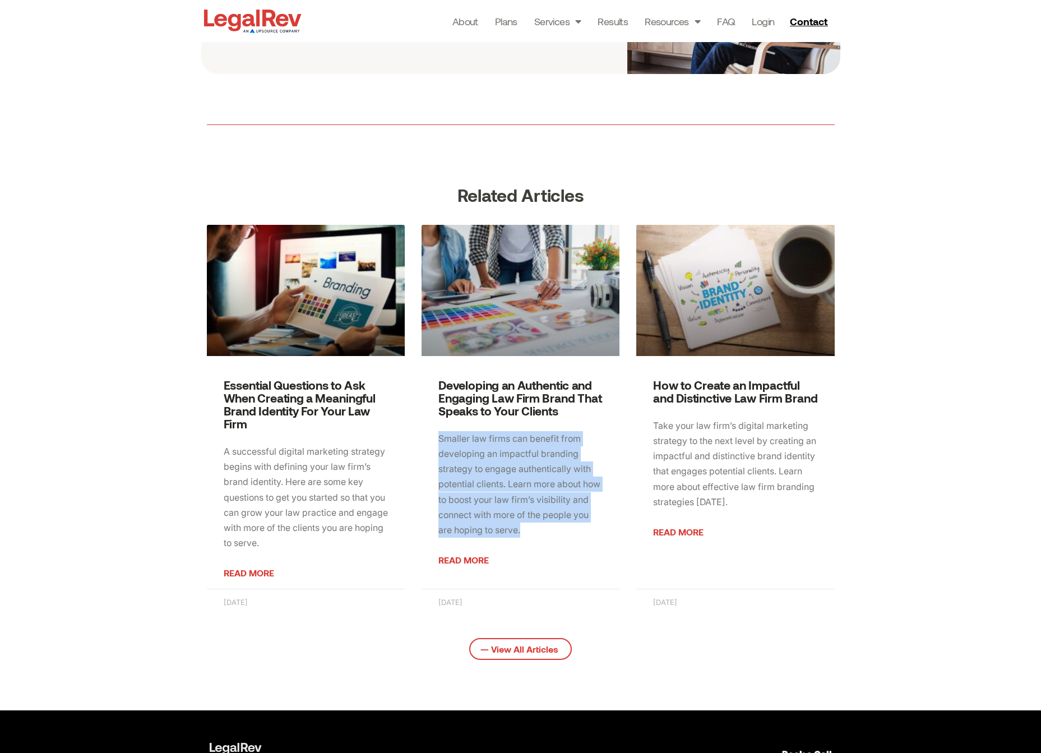
copy p "Smaller law firms can benefit from developing an impactful branding strategy to…"
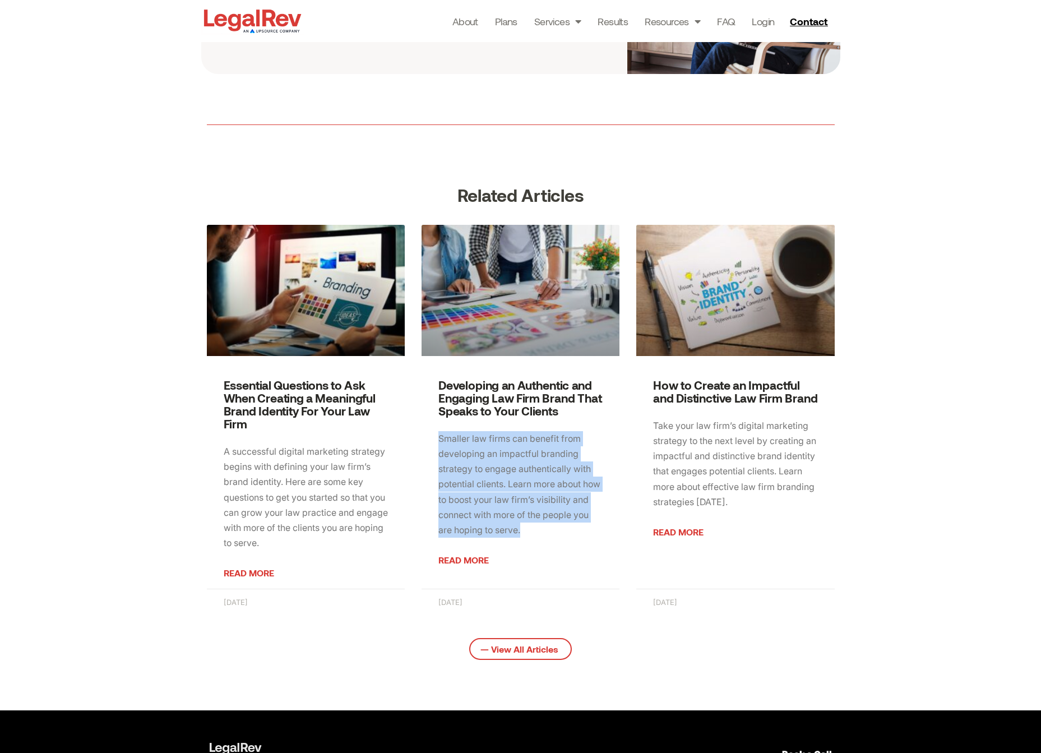
drag, startPoint x: 701, startPoint y: 415, endPoint x: 651, endPoint y: 390, distance: 55.9
click at [651, 390] on div "How to Create an Impactful and Distinctive Law Firm Brand Take your law firm’s …" at bounding box center [735, 483] width 198 height 211
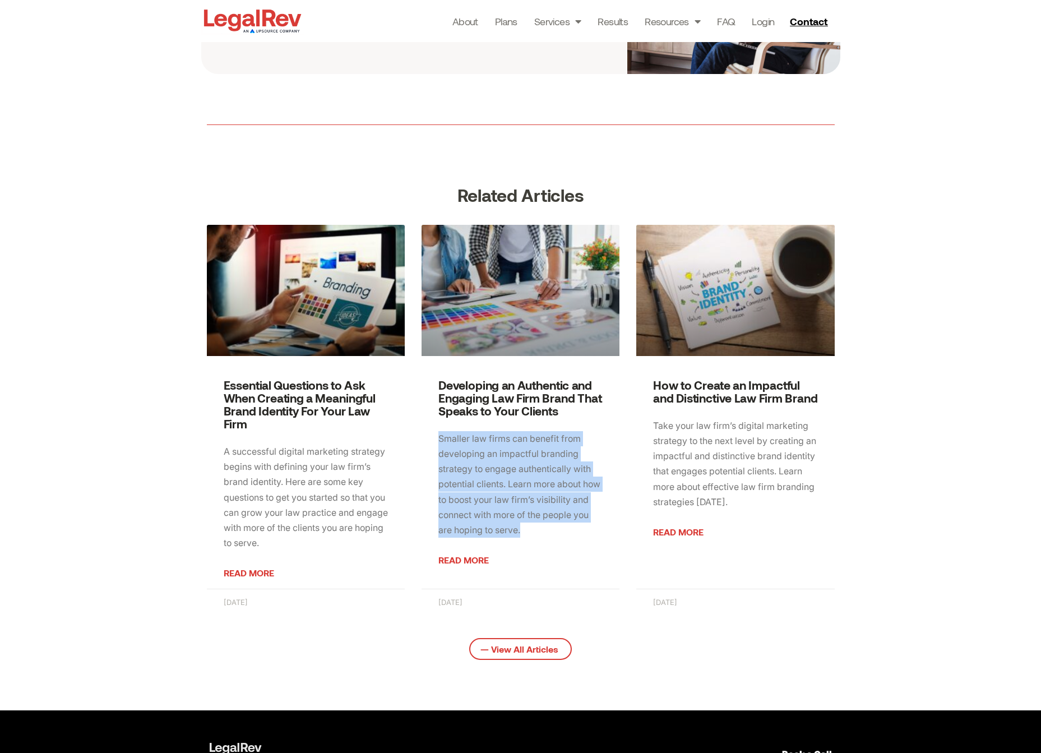
copy link "How to Create an Impactful and Distinctive Law Firm Brand"
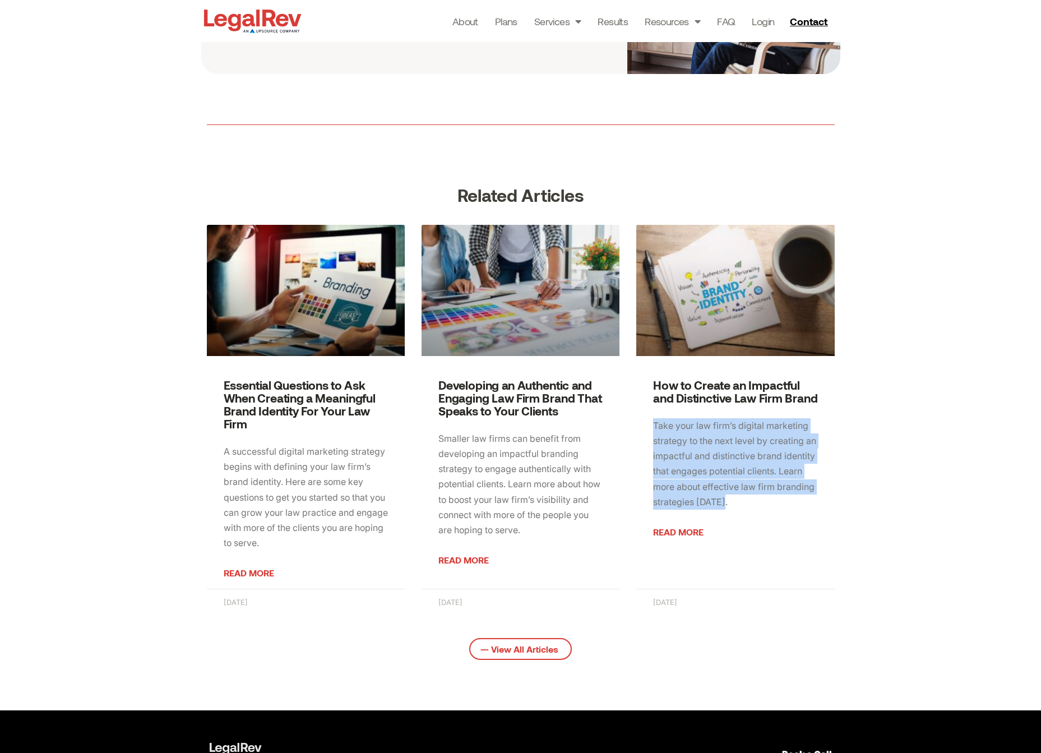
drag, startPoint x: 734, startPoint y: 514, endPoint x: 641, endPoint y: 437, distance: 120.2
click at [641, 437] on div "How to Create an Impactful and Distinctive Law Firm Brand Take your law firm’s …" at bounding box center [735, 483] width 198 height 211
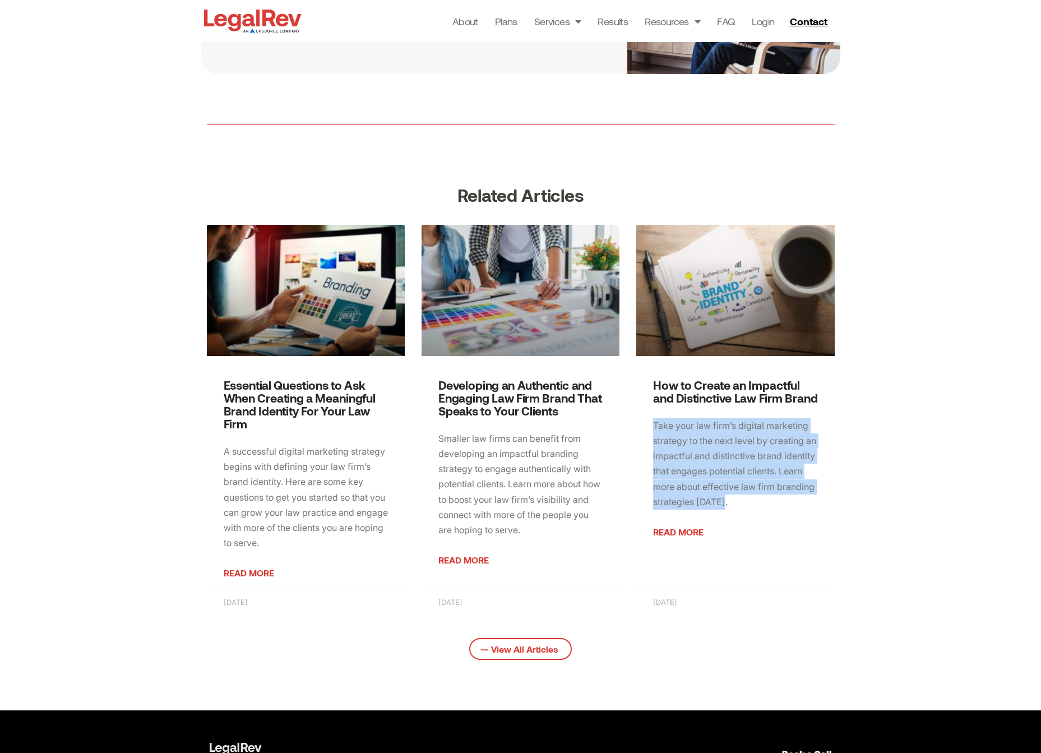
copy p "Take your law firm’s digital marketing strategy to the next level by creating a…"
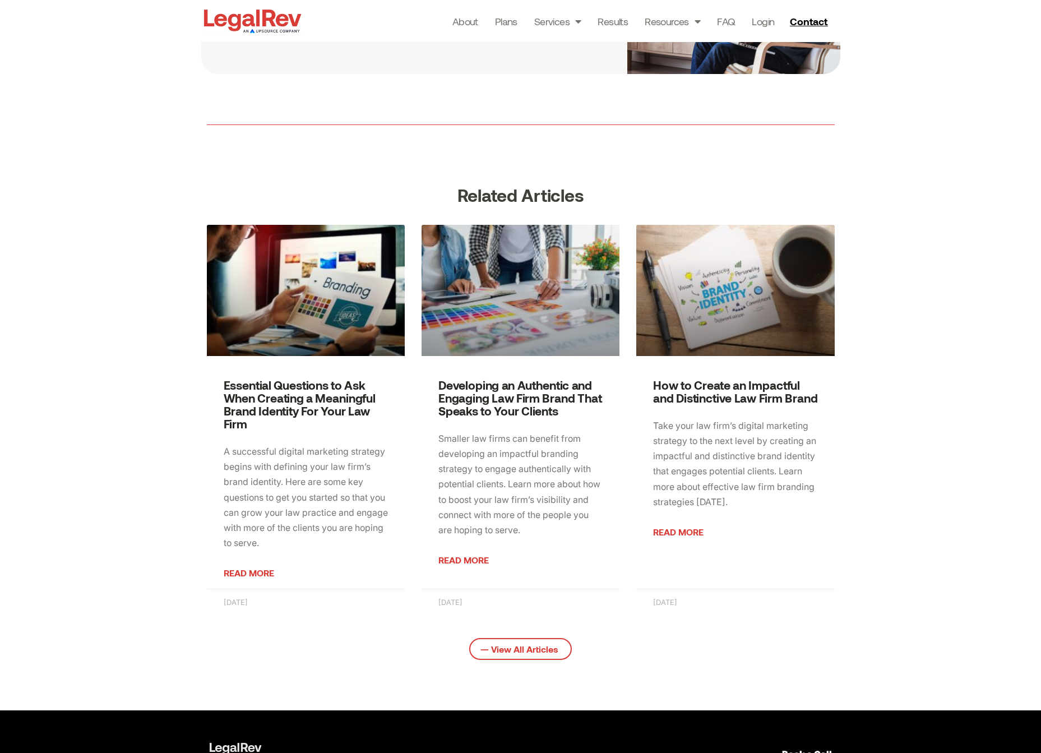
click at [1001, 185] on section "Related Articles Essential Questions to Ask When Creating a Meaningful Brand Id…" at bounding box center [520, 442] width 1041 height 535
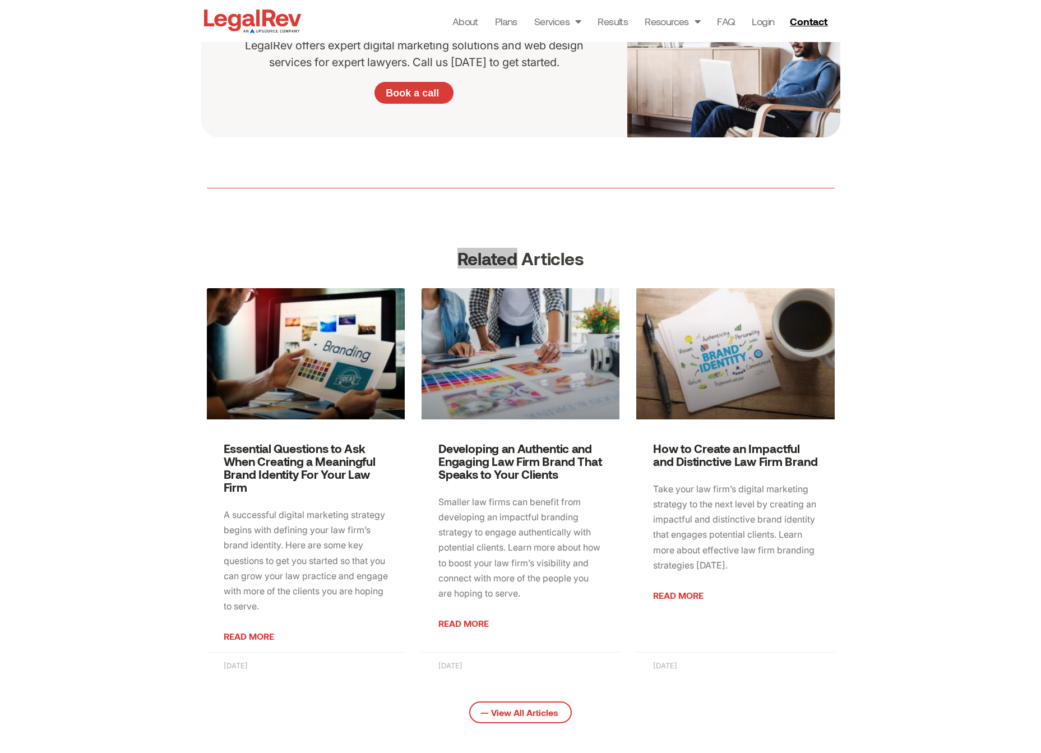
scroll to position [1308, 0]
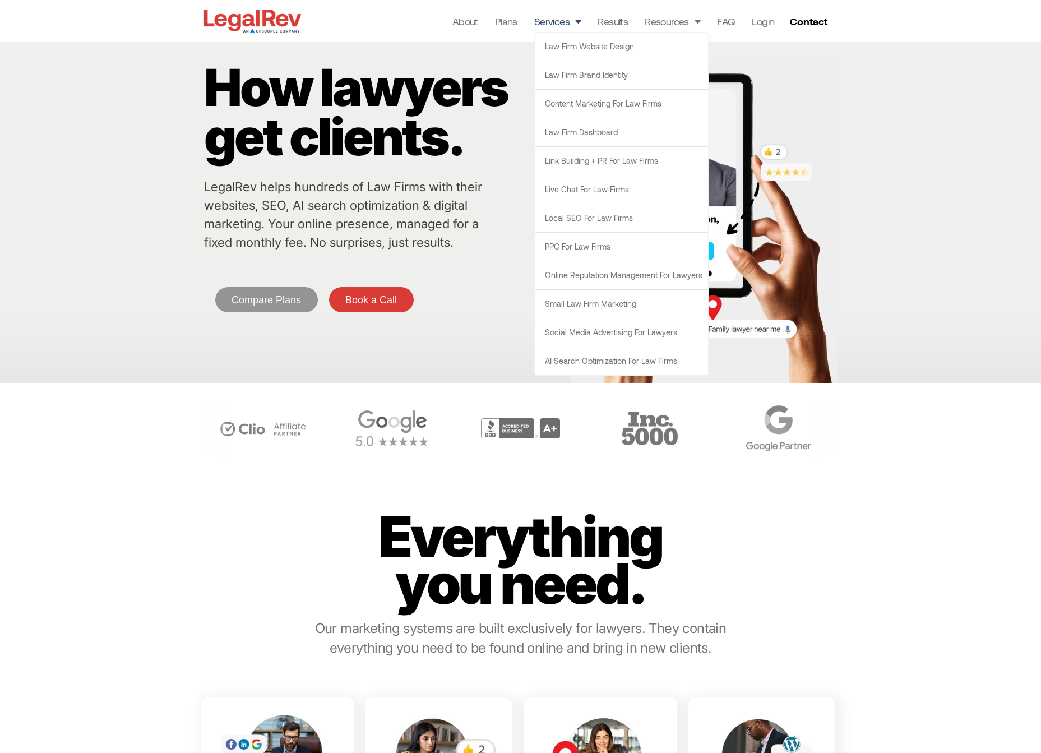
click at [983, 99] on div "How lawyers get clients. LegalRev helps hundreds of Law Firms with their websit…" at bounding box center [520, 212] width 1041 height 341
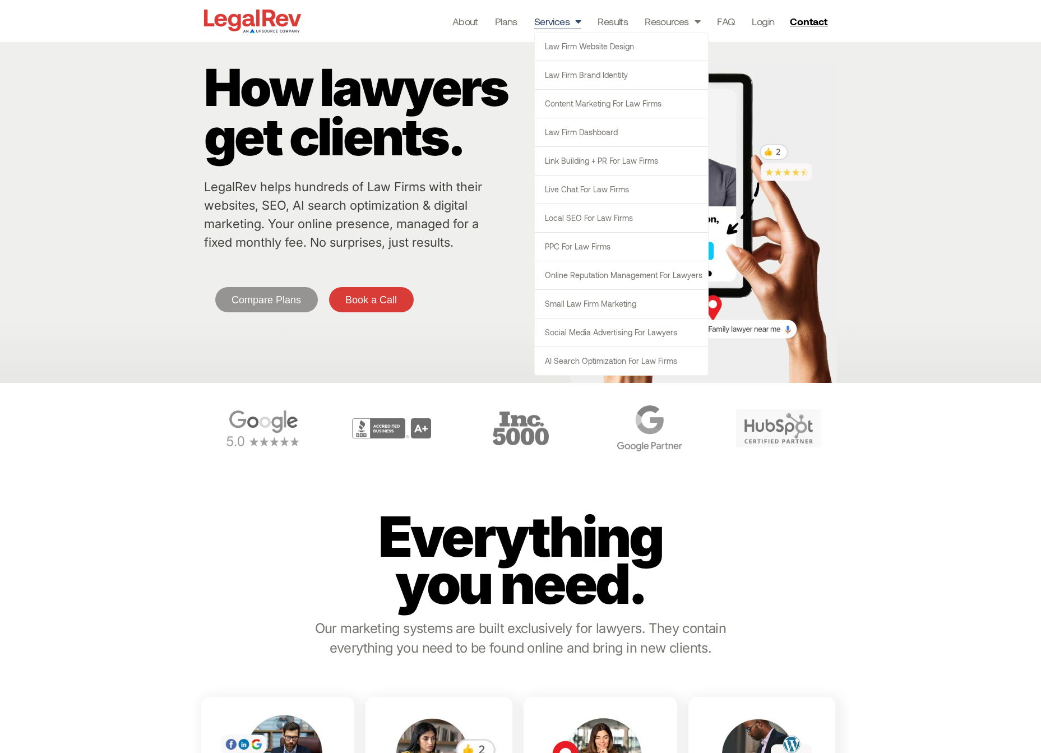
click at [564, 22] on link "Services" at bounding box center [557, 21] width 47 height 16
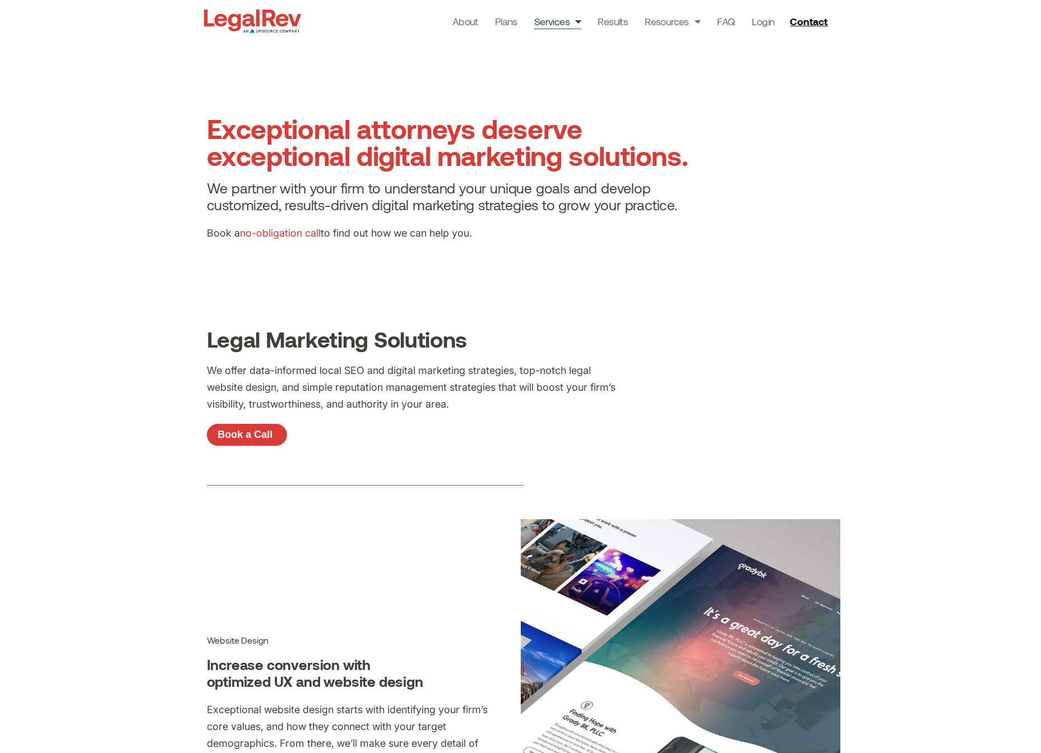
click at [124, 284] on section "Exceptional attorneys deserve exceptional digital marketing solutions. We partn…" at bounding box center [520, 182] width 1041 height 280
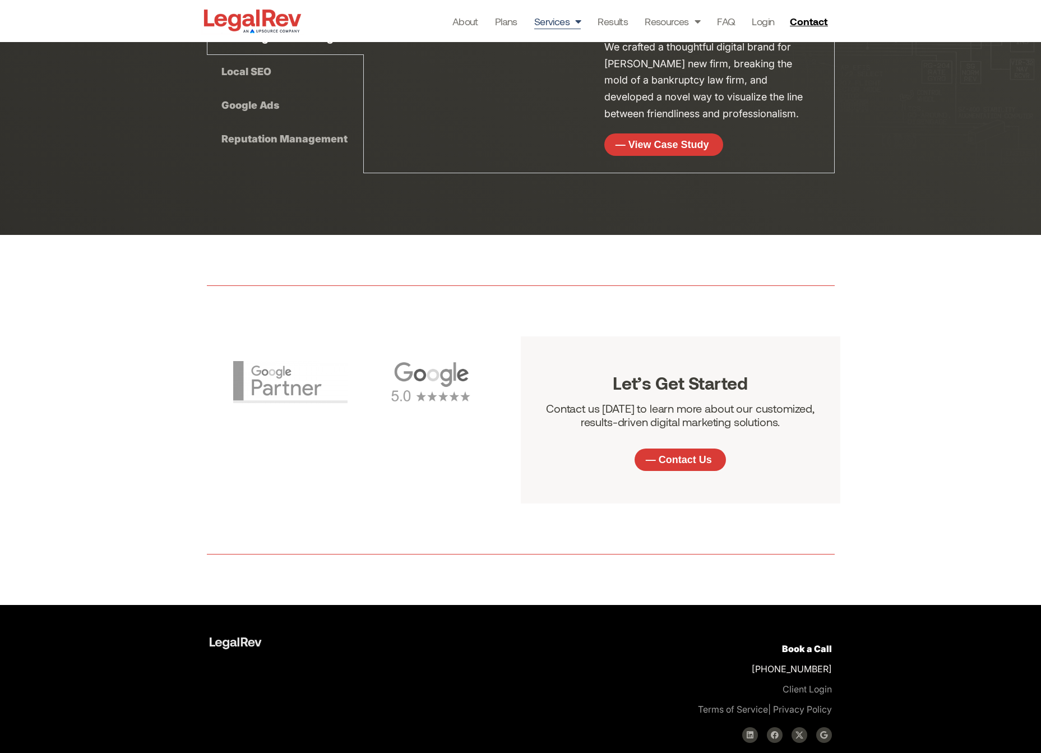
scroll to position [3233, 0]
